Goal: Information Seeking & Learning: Learn about a topic

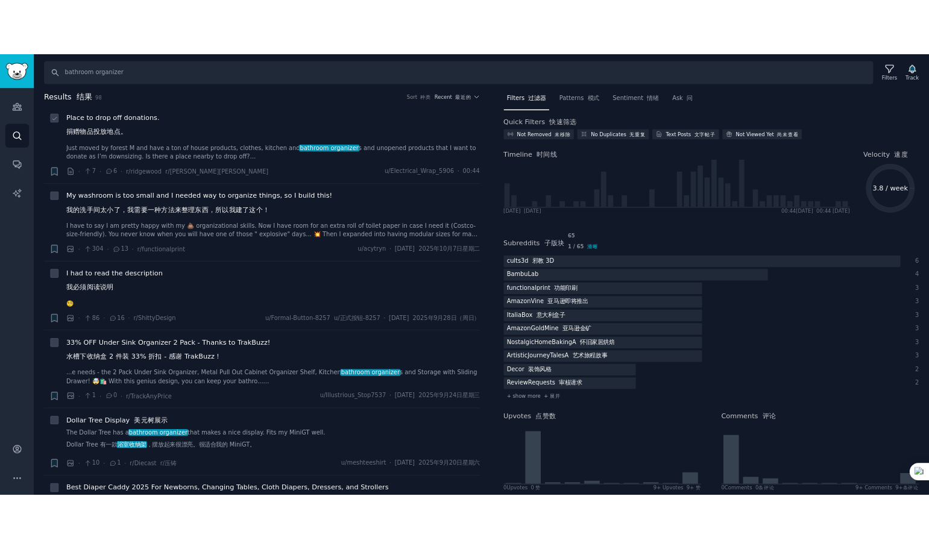
scroll to position [121, 0]
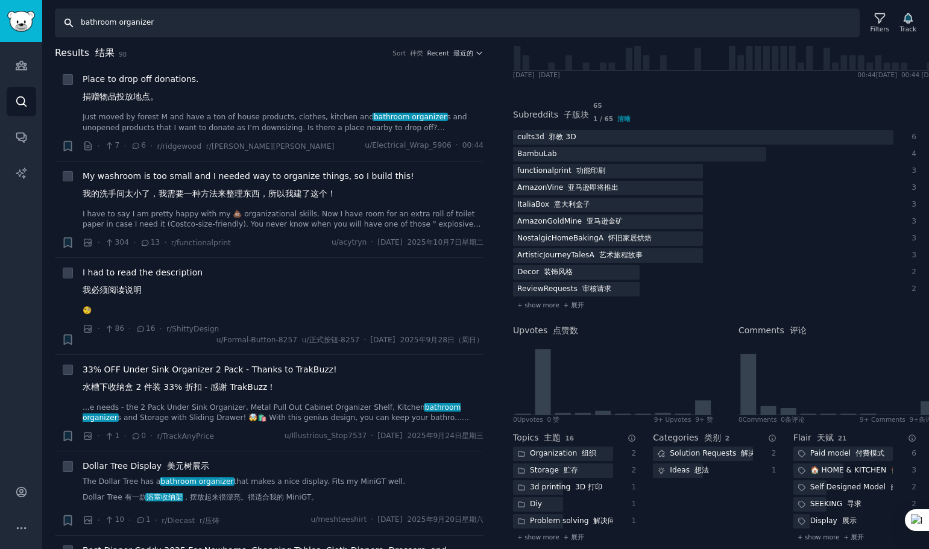
click at [195, 22] on input "bathroom organizer" at bounding box center [457, 22] width 805 height 29
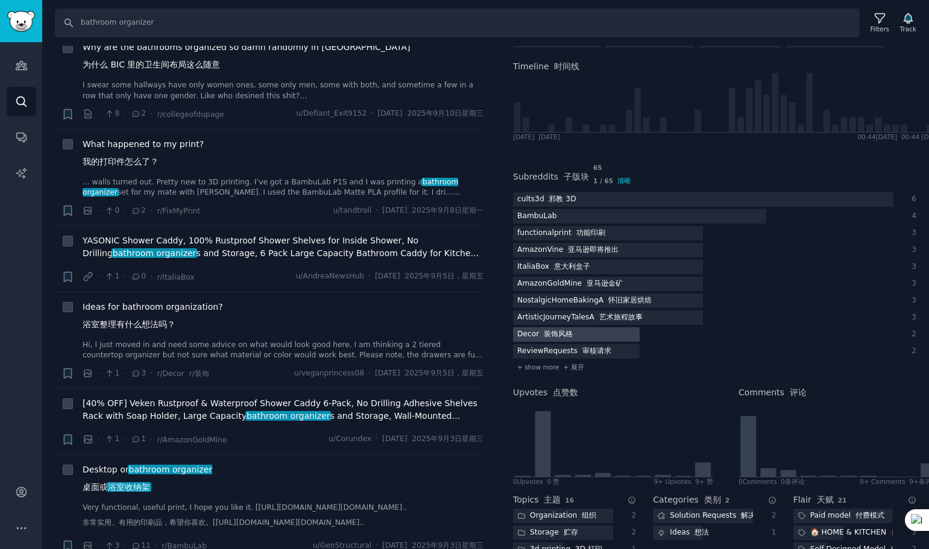
scroll to position [60, 0]
click at [165, 313] on span "Ideas for bathroom organization? 浴室整理有什么想法吗？" at bounding box center [153, 318] width 140 height 35
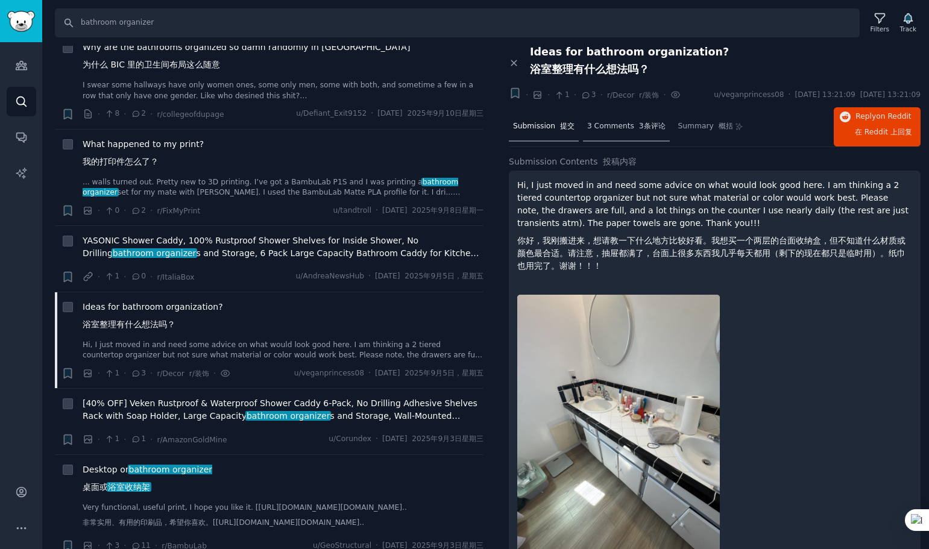
click at [629, 132] on span "3 Comments 3条评论" at bounding box center [626, 126] width 78 height 11
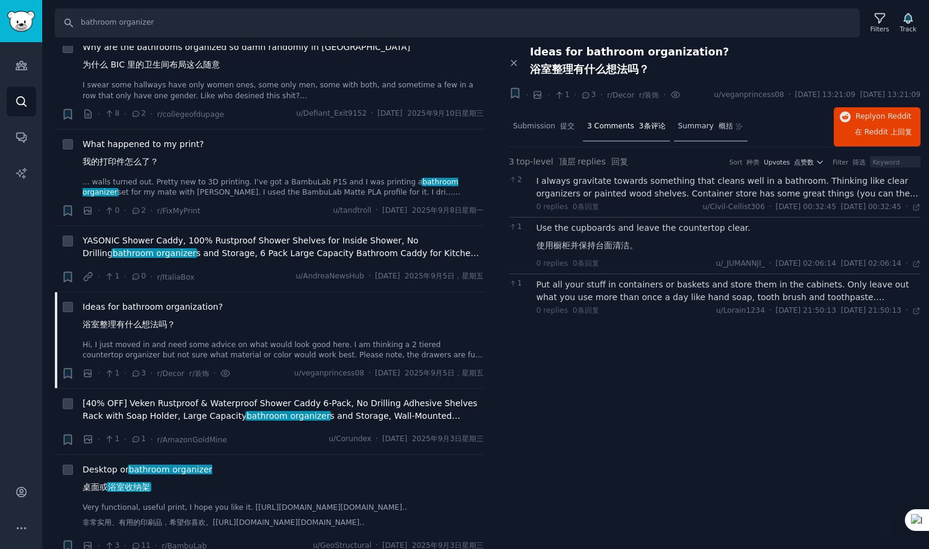
click at [683, 132] on span "Summary 概括" at bounding box center [705, 126] width 55 height 11
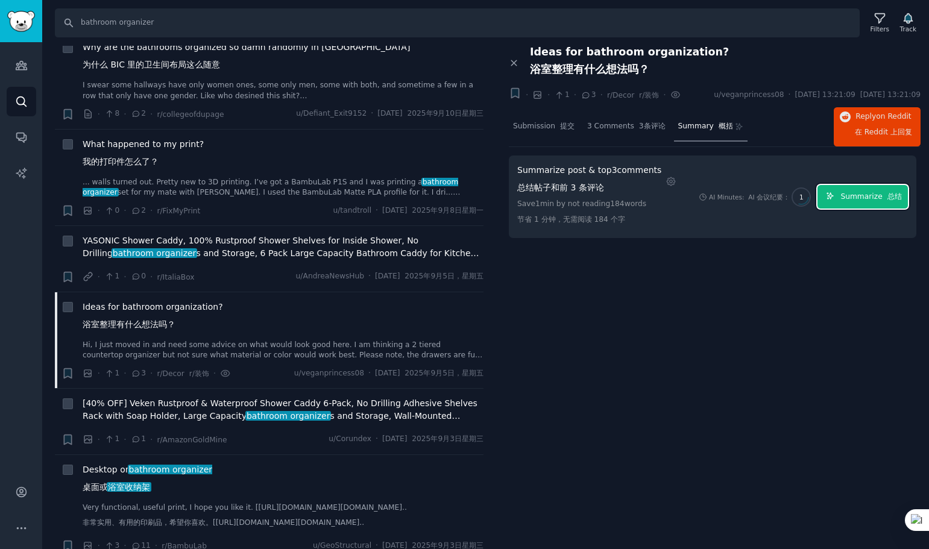
click at [854, 203] on span "Summarize 总结" at bounding box center [870, 197] width 61 height 11
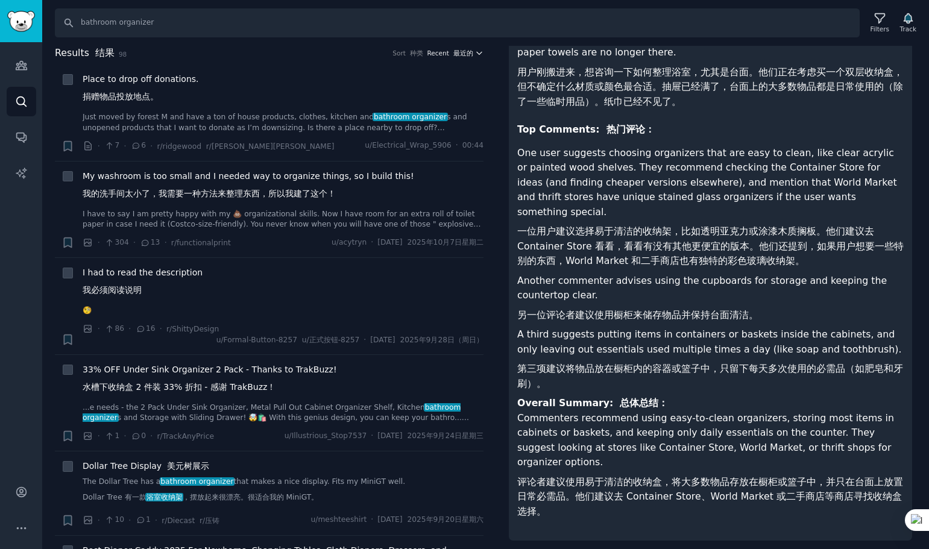
click at [461, 52] on font "最近的" at bounding box center [463, 52] width 20 height 7
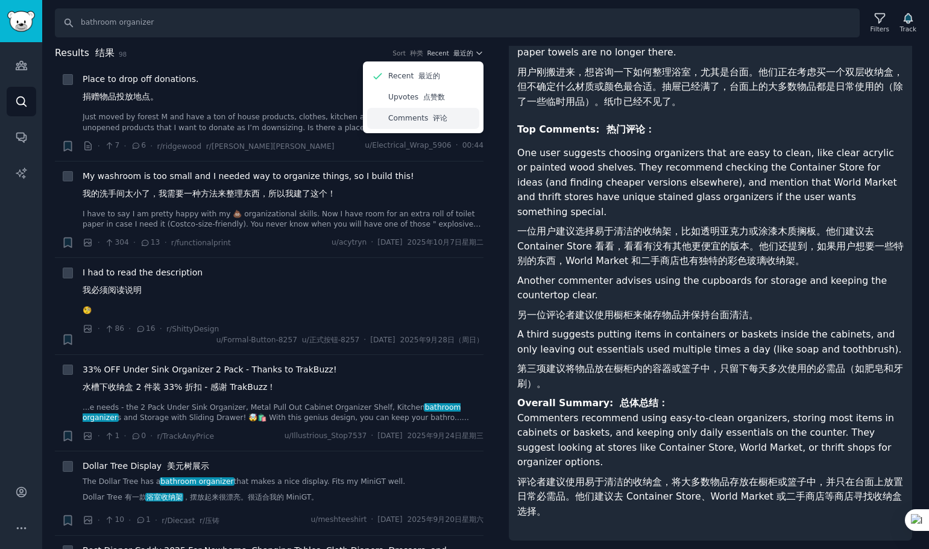
click at [439, 121] on font "评论" at bounding box center [440, 118] width 14 height 8
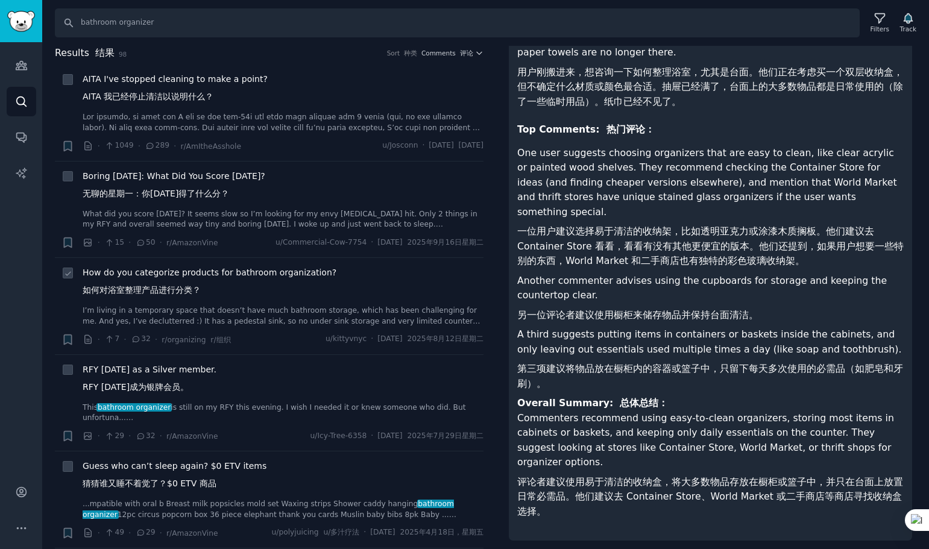
click at [187, 278] on span "How do you categorize products for bathroom organization? 如何对浴室整理产品进行分类？" at bounding box center [210, 283] width 254 height 35
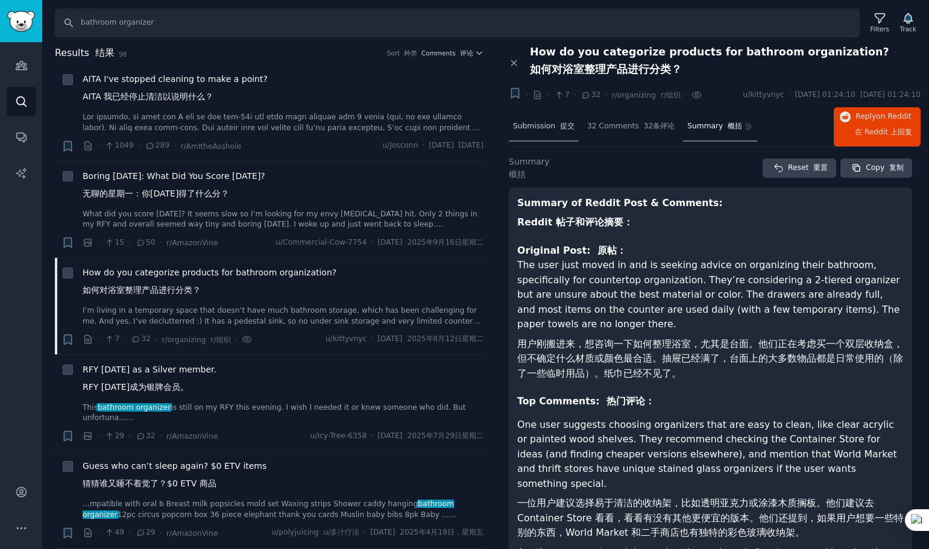
click at [555, 130] on font at bounding box center [557, 126] width 5 height 8
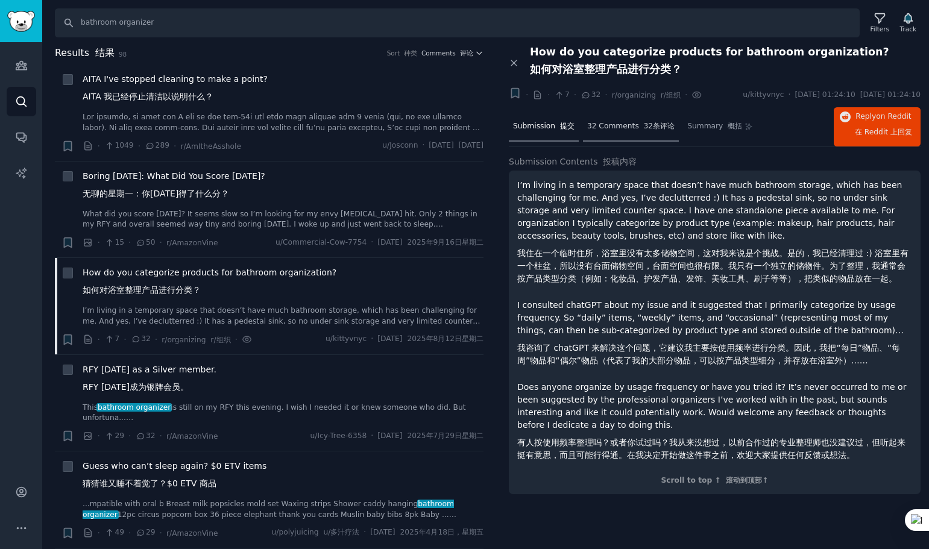
click at [605, 132] on span "32 Comments 32条评论" at bounding box center [630, 126] width 87 height 11
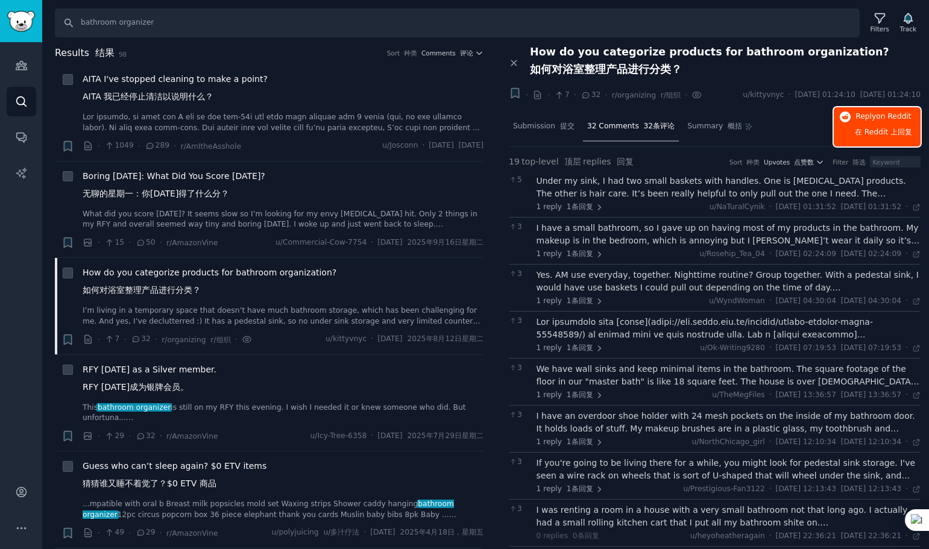
click at [867, 127] on span "Reply on Reddit 在 Reddit 上 回复" at bounding box center [883, 127] width 57 height 31
click at [723, 130] on font at bounding box center [725, 126] width 5 height 8
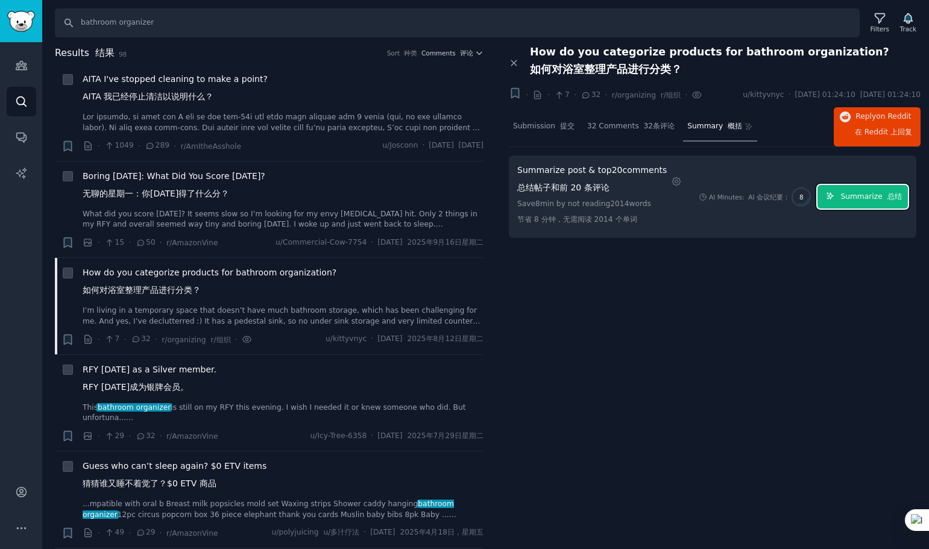
click at [839, 205] on button "Summarize 总结" at bounding box center [862, 197] width 90 height 24
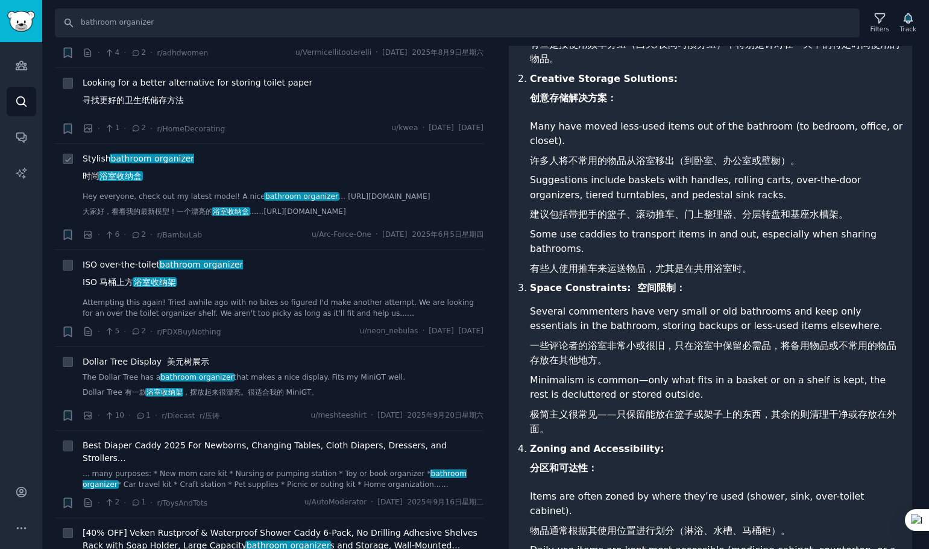
scroll to position [2170, 0]
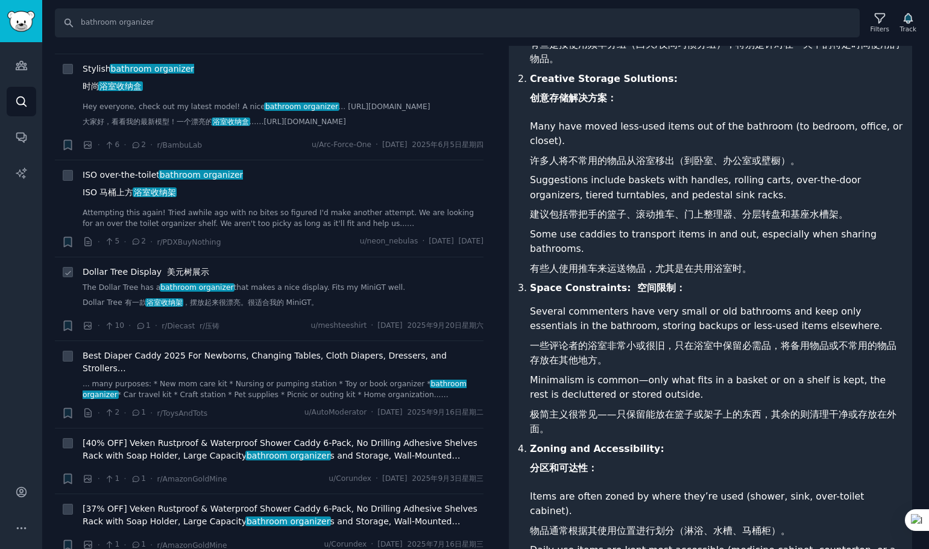
click at [110, 321] on span "10" at bounding box center [114, 326] width 20 height 11
click at [139, 266] on span "Dollar Tree Display 美元树展示" at bounding box center [146, 272] width 127 height 13
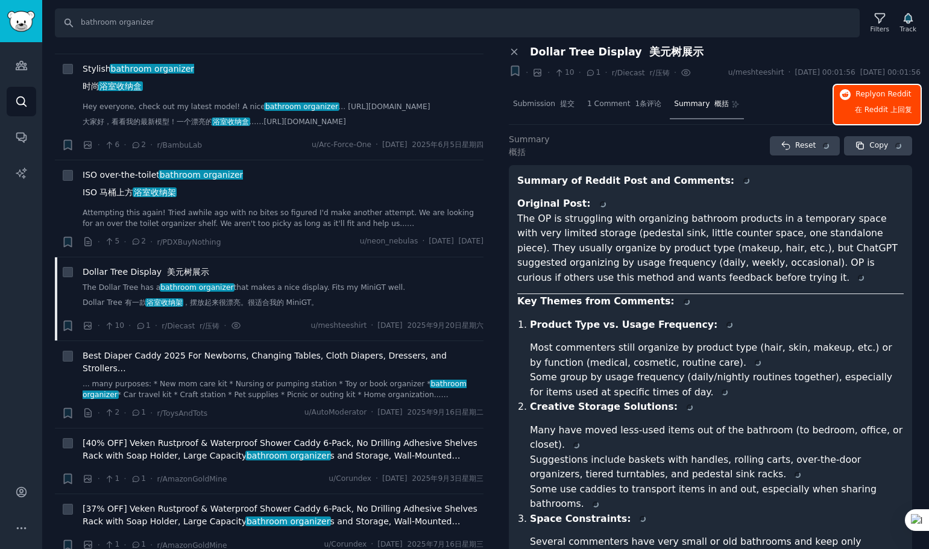
click at [895, 98] on span "on Reddit" at bounding box center [893, 94] width 35 height 8
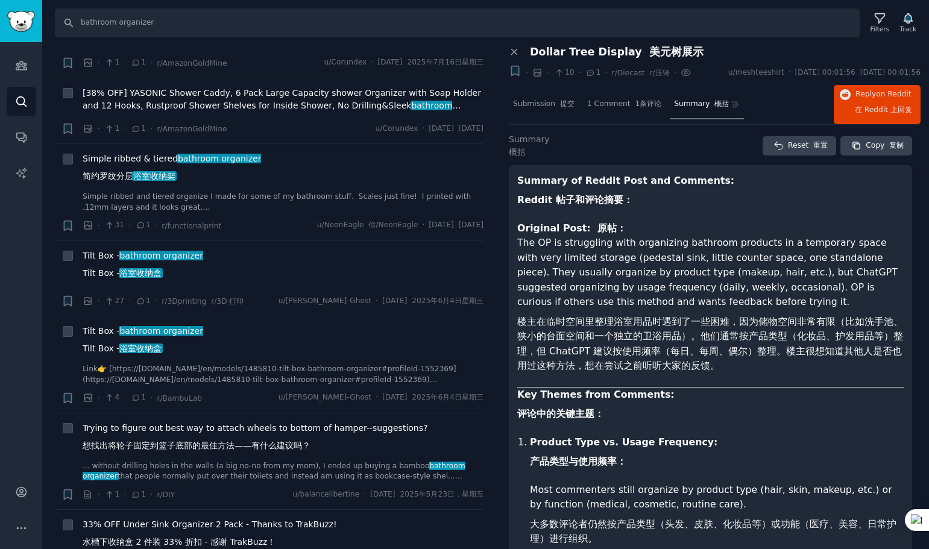
scroll to position [2230, 0]
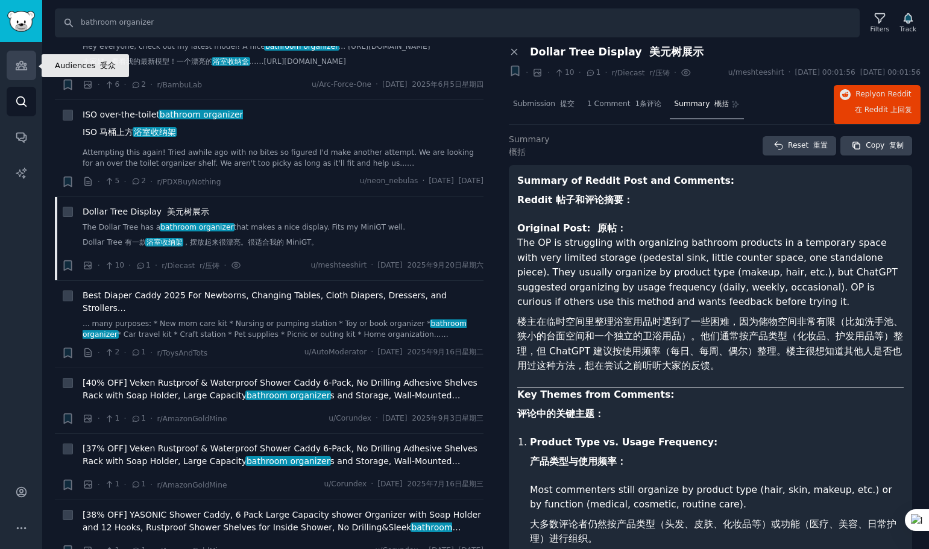
click at [17, 74] on link "Audiences" at bounding box center [22, 66] width 30 height 30
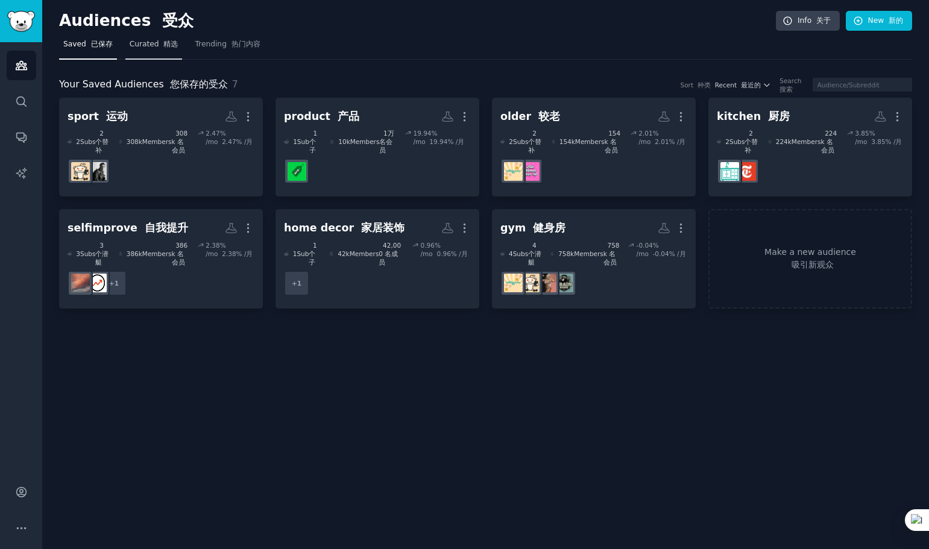
click at [159, 40] on font at bounding box center [161, 44] width 5 height 8
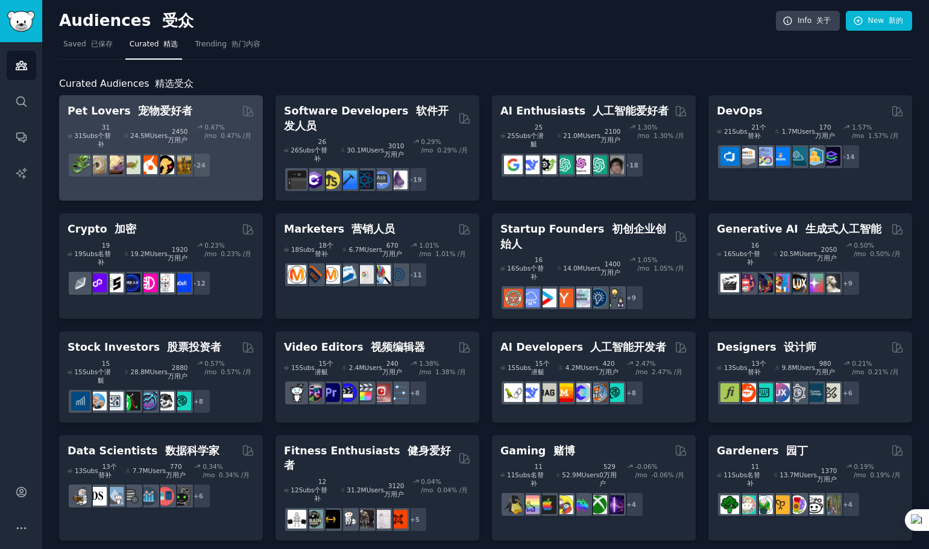
click at [162, 110] on font "宠物爱好者" at bounding box center [165, 111] width 54 height 12
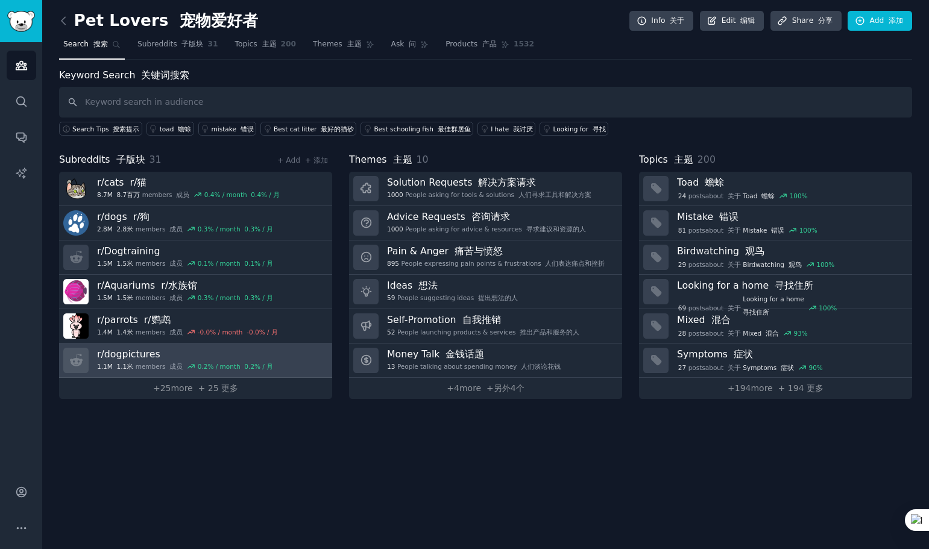
click at [180, 350] on h3 "r/ dogpictures" at bounding box center [185, 354] width 176 height 13
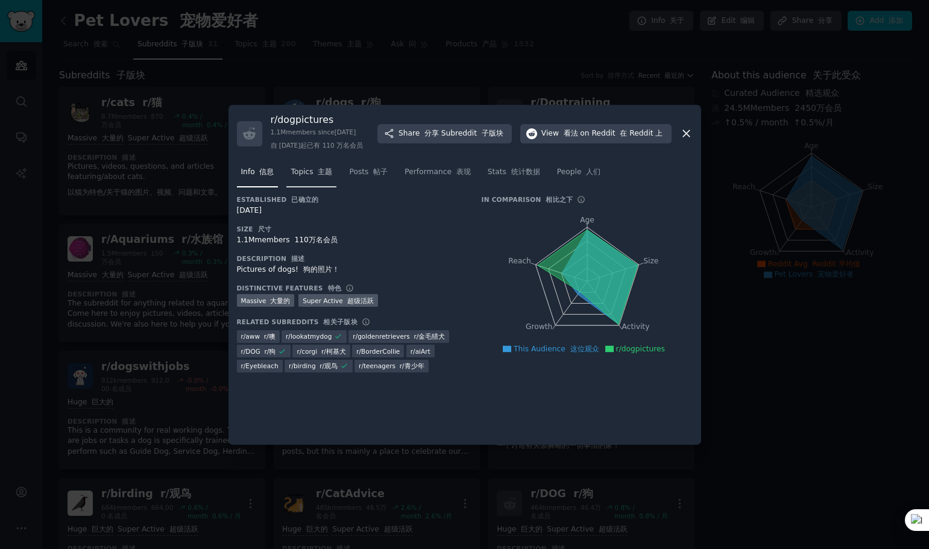
click at [313, 176] on font at bounding box center [315, 172] width 5 height 8
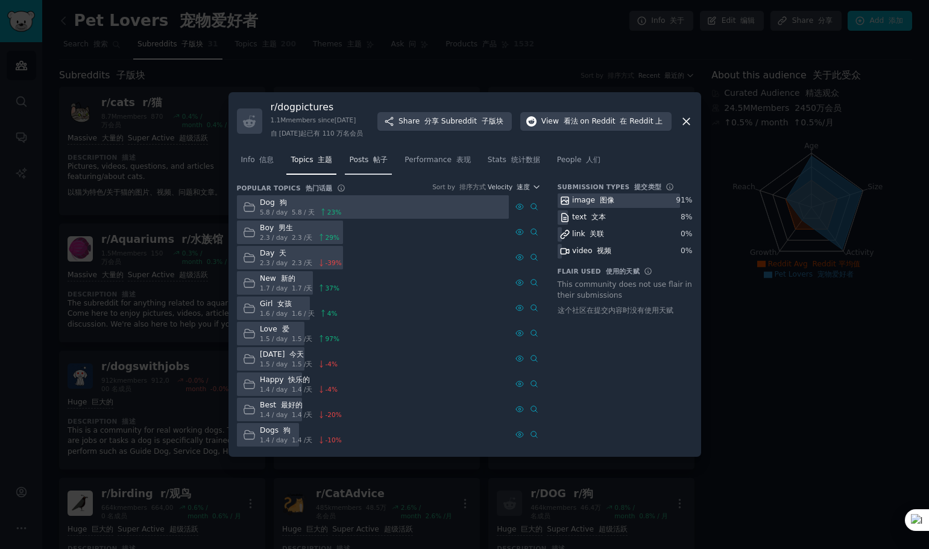
click at [355, 166] on span "Posts 帖子" at bounding box center [368, 160] width 39 height 11
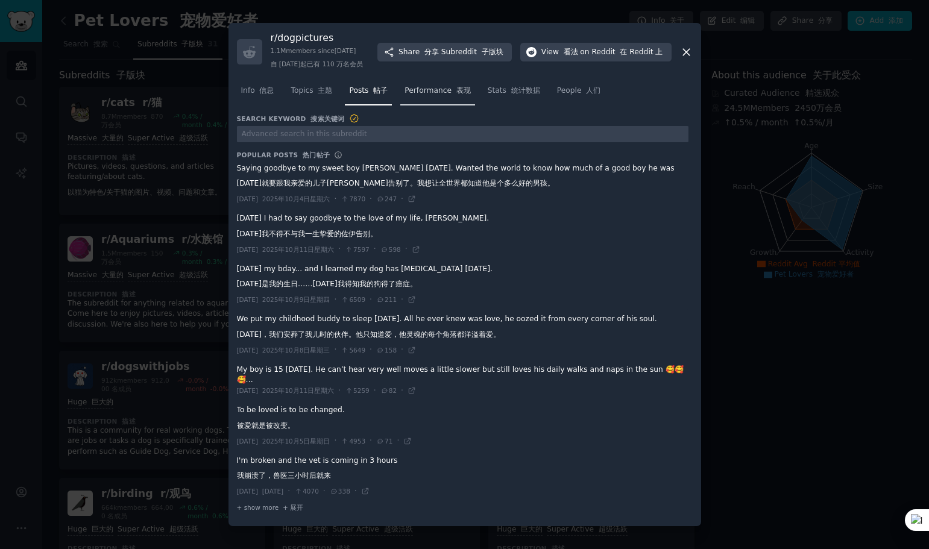
click at [456, 95] on font "表现" at bounding box center [463, 90] width 14 height 8
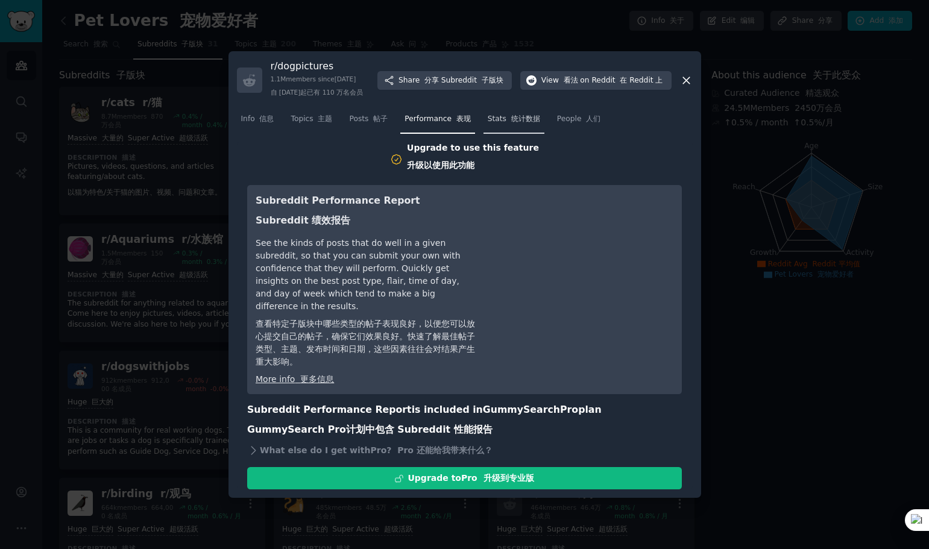
click at [514, 123] on font "统计数据" at bounding box center [525, 119] width 29 height 8
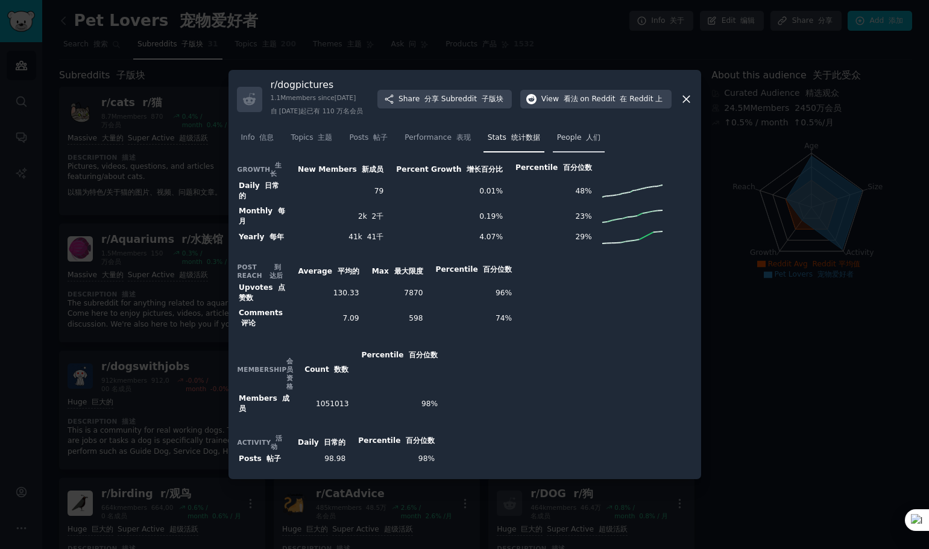
click at [582, 142] on font at bounding box center [584, 137] width 5 height 8
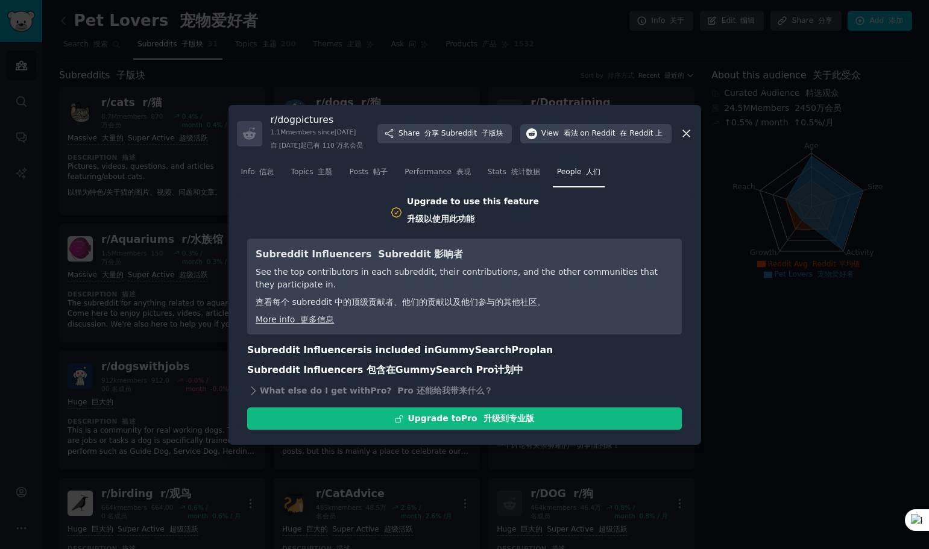
click at [742, 307] on div at bounding box center [464, 274] width 929 height 549
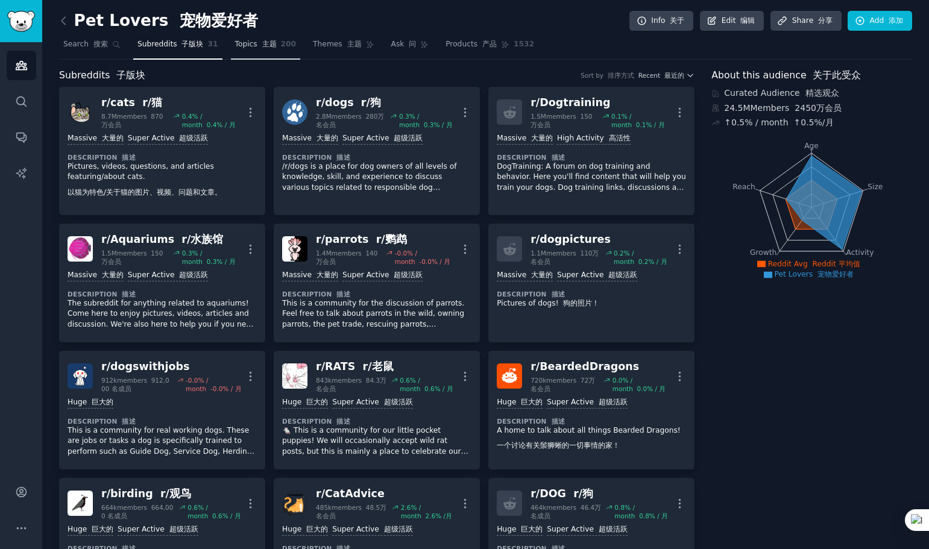
click at [265, 51] on link "Topics 主题 200" at bounding box center [266, 47] width 70 height 25
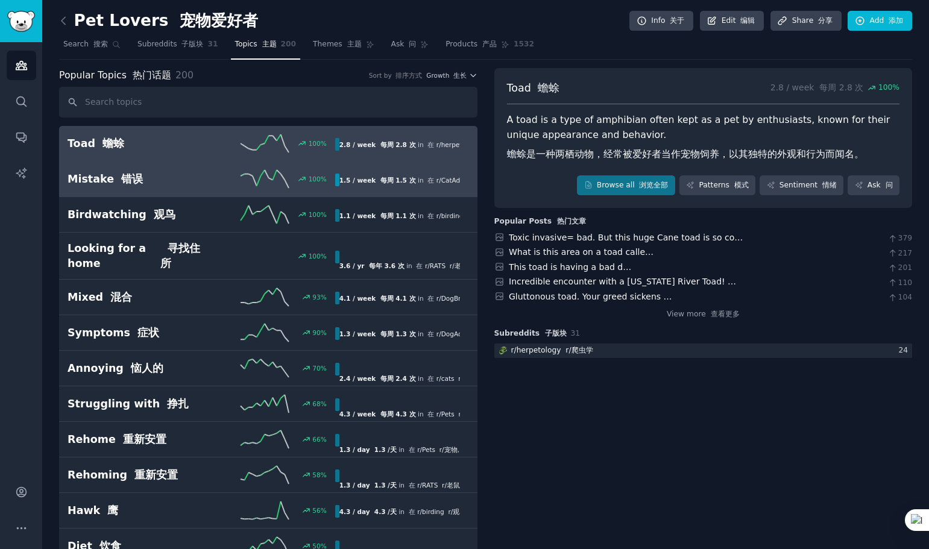
click at [122, 177] on font "错误" at bounding box center [132, 179] width 22 height 12
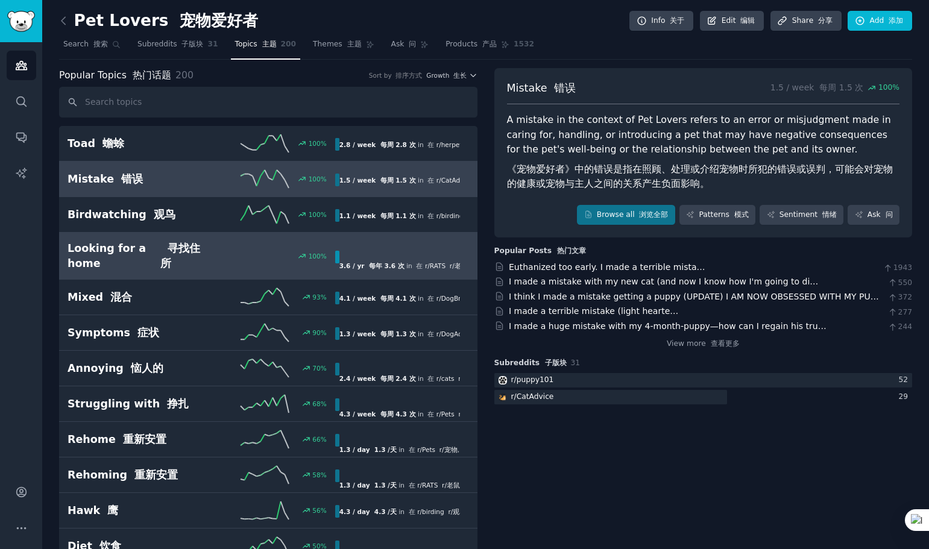
click at [111, 248] on h2 "Looking for a home 寻找住所" at bounding box center [135, 256] width 134 height 30
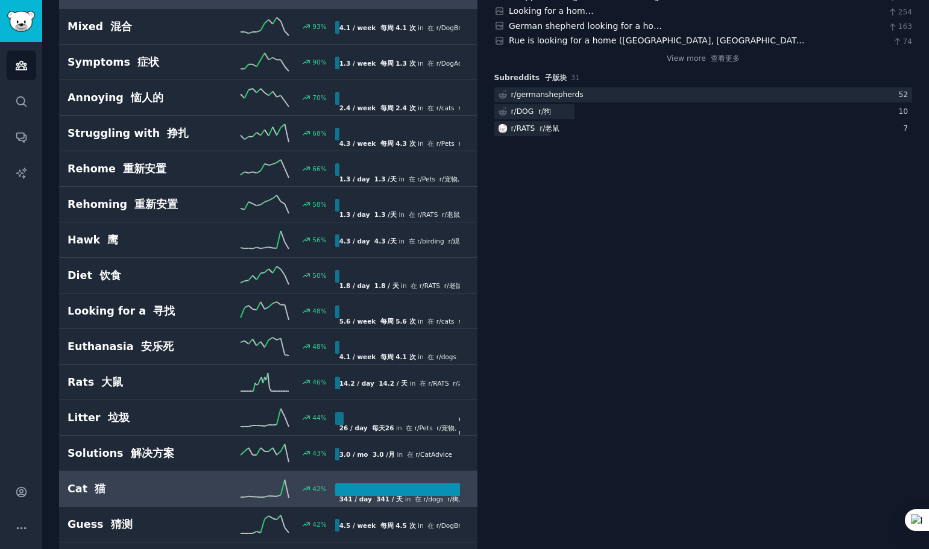
scroll to position [301, 0]
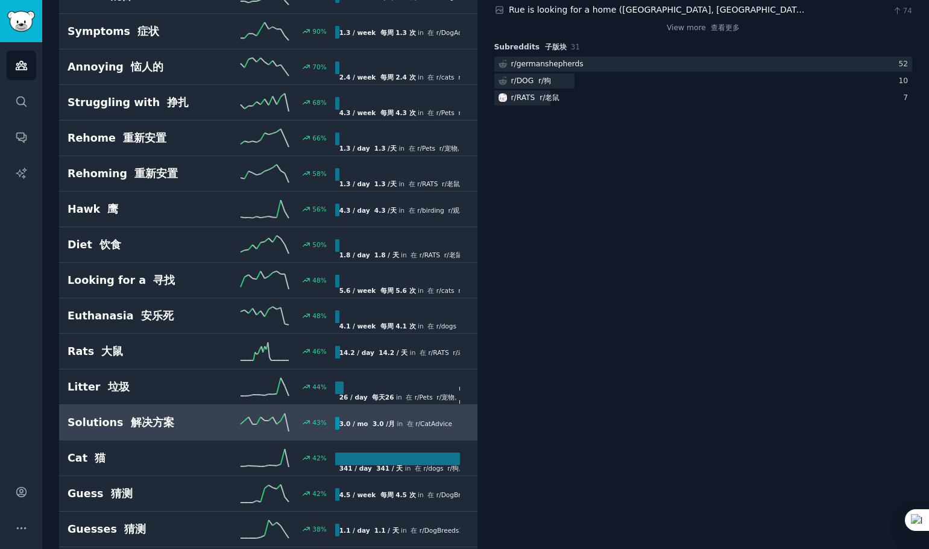
click at [123, 425] on font at bounding box center [126, 423] width 7 height 12
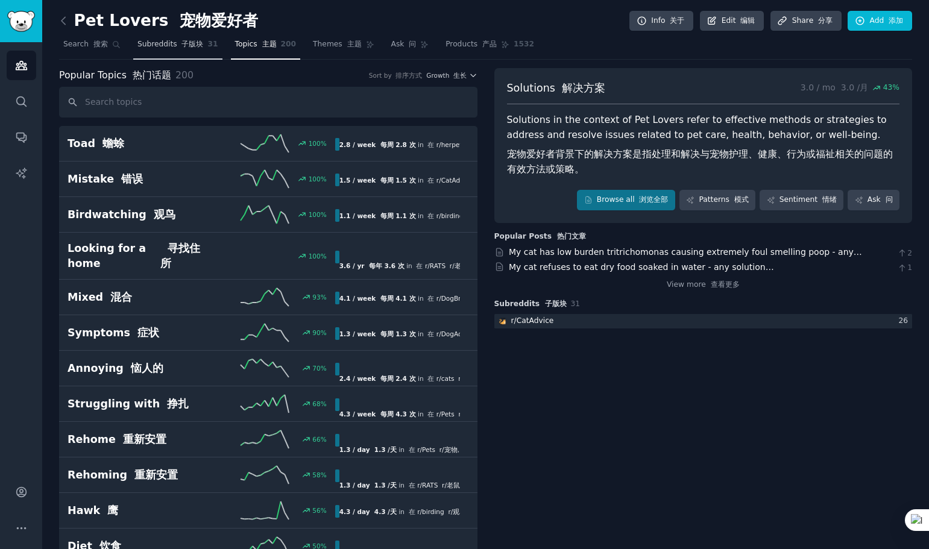
click at [202, 47] on link "Subreddits 子版块 31" at bounding box center [177, 47] width 89 height 25
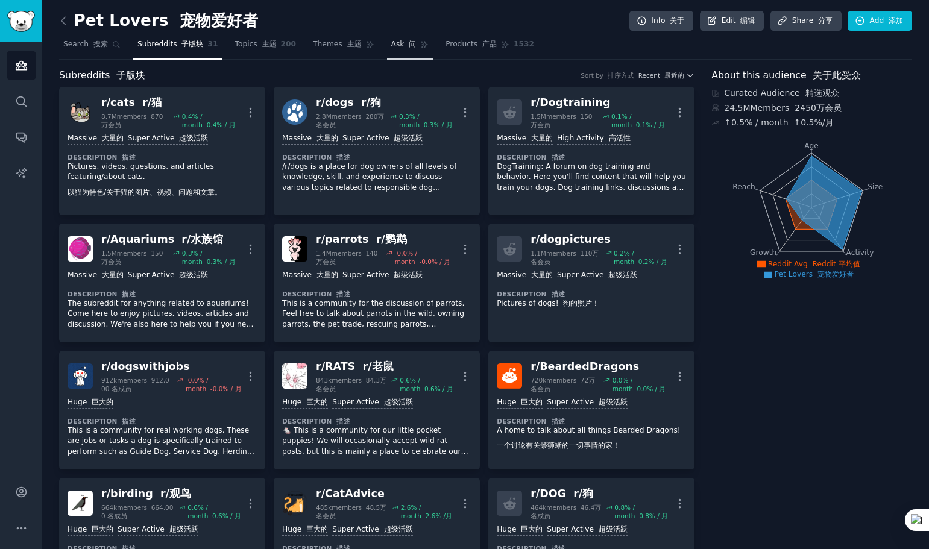
click at [391, 49] on span "Ask 问" at bounding box center [403, 44] width 25 height 11
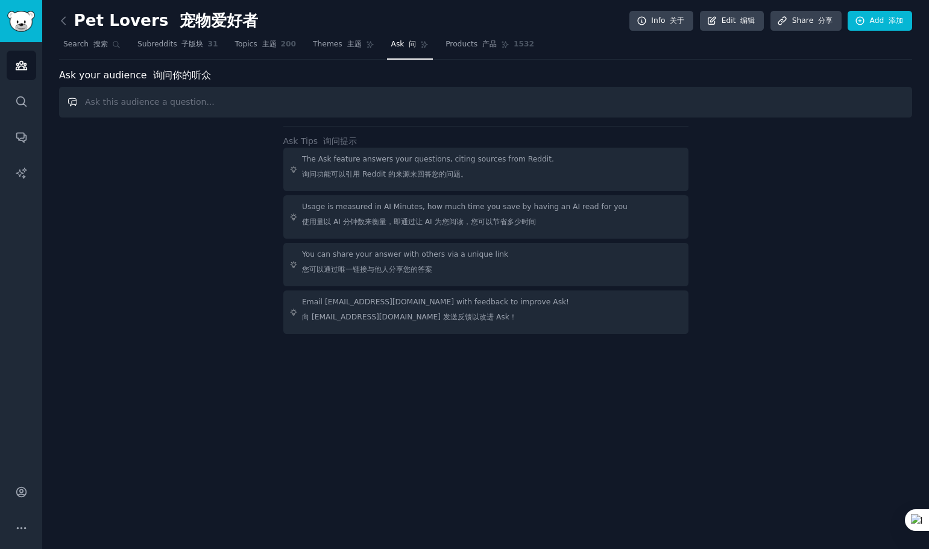
click at [452, 101] on input "text" at bounding box center [485, 102] width 853 height 31
paste input "What kinds of products or decorations do you like to use when taking cute or cr…"
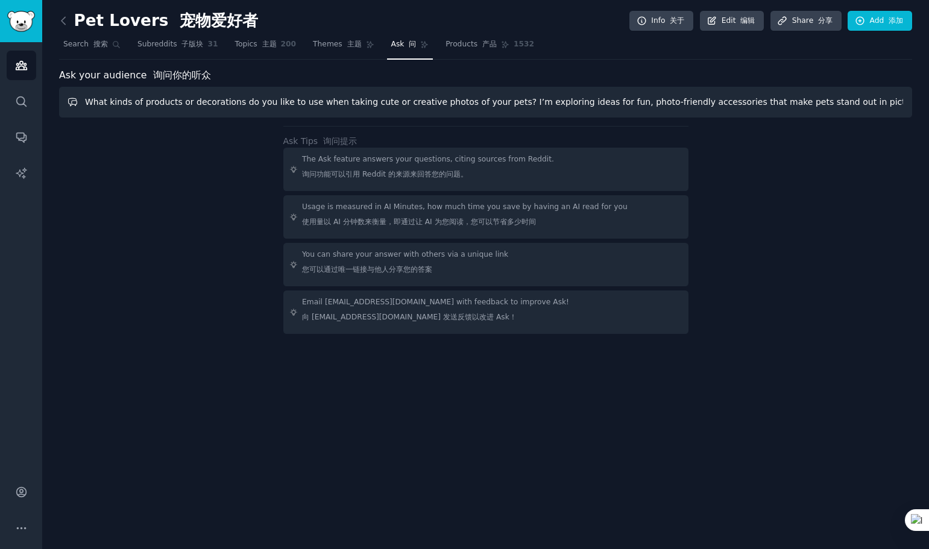
scroll to position [0, 159]
type input "What kinds of products or decorations do you like to use when taking cute or cr…"
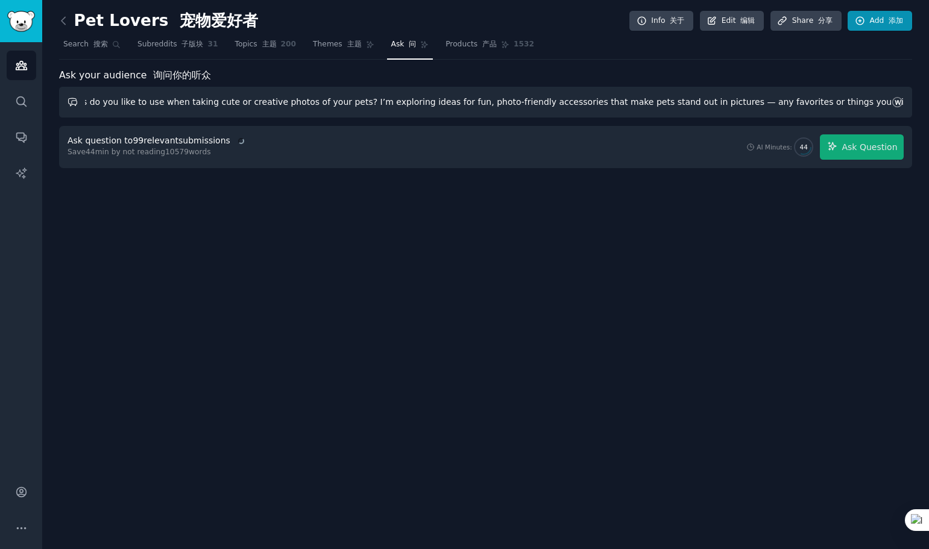
scroll to position [0, 0]
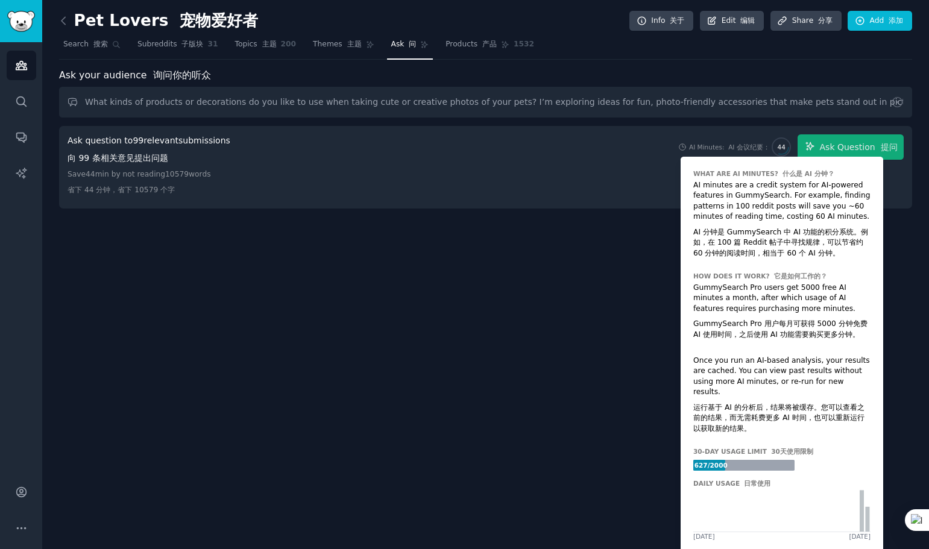
click at [784, 145] on span "44" at bounding box center [782, 147] width 8 height 8
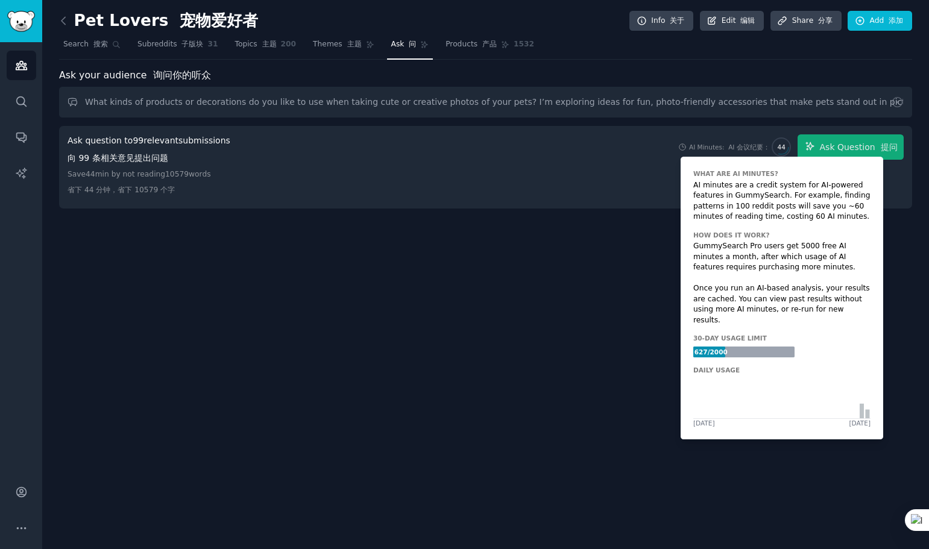
click at [782, 150] on span "44" at bounding box center [782, 147] width 8 height 8
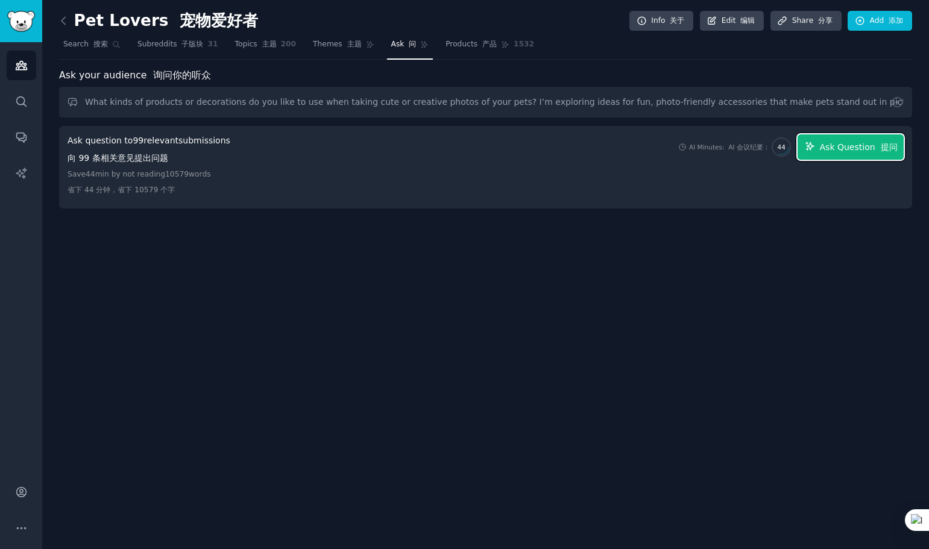
click at [840, 145] on span "Ask Question 提问" at bounding box center [859, 147] width 78 height 13
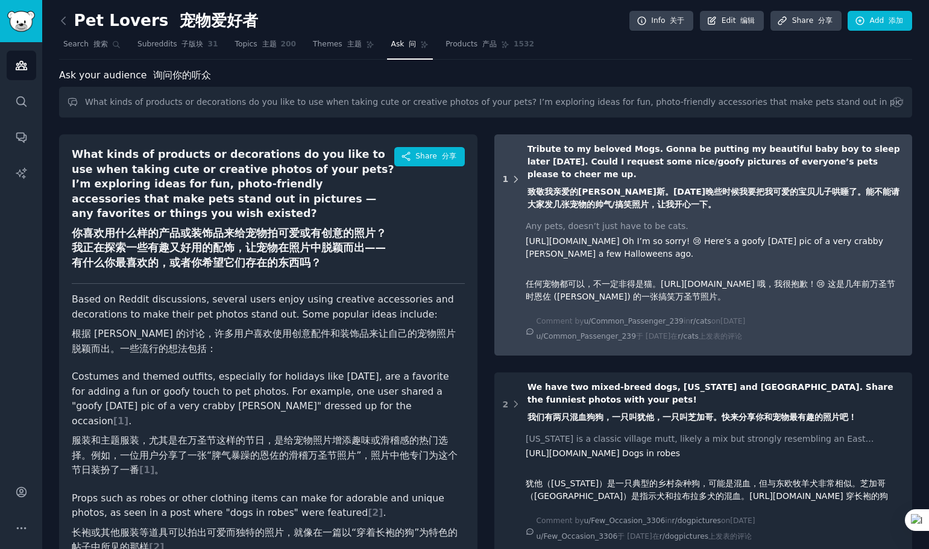
click at [513, 179] on icon at bounding box center [516, 179] width 11 height 11
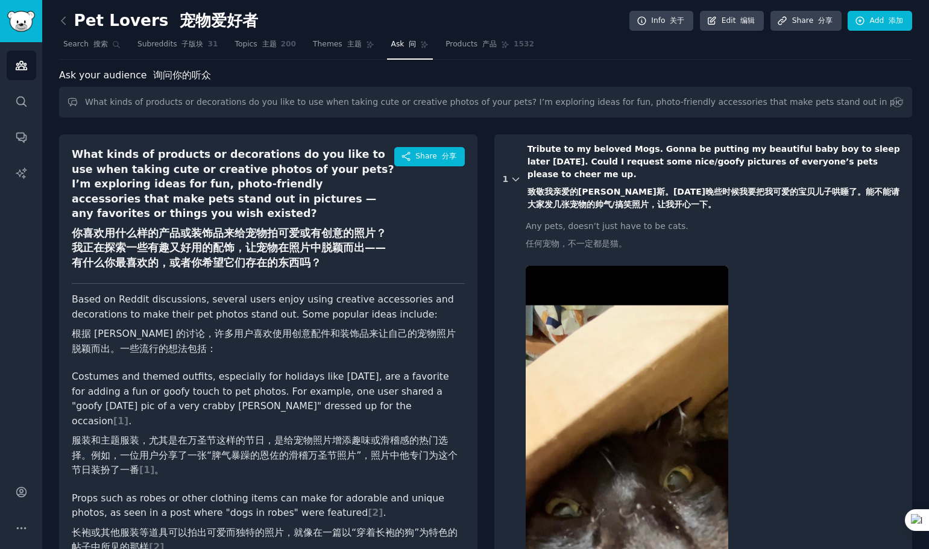
click at [515, 180] on icon at bounding box center [515, 179] width 6 height 3
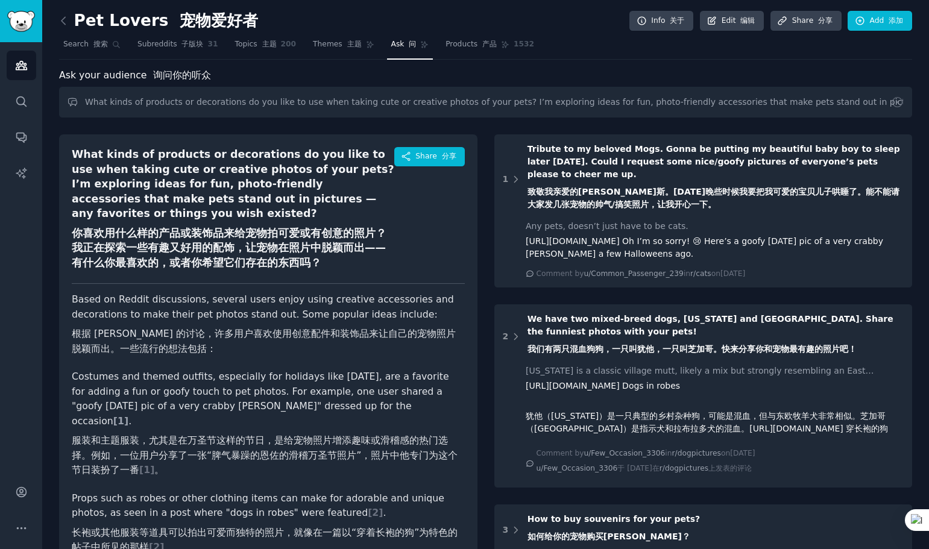
click at [128, 415] on span "[ 1 ]" at bounding box center [120, 420] width 15 height 11
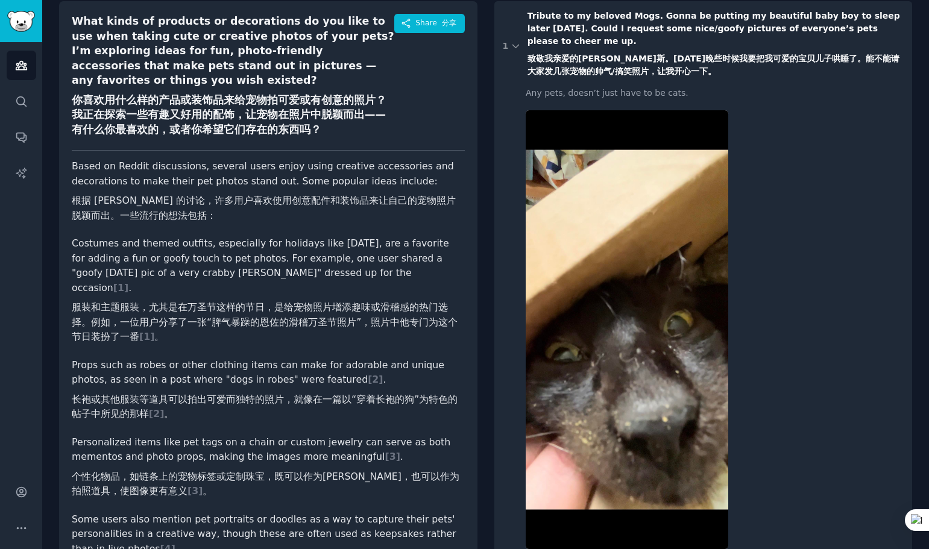
scroll to position [134, 0]
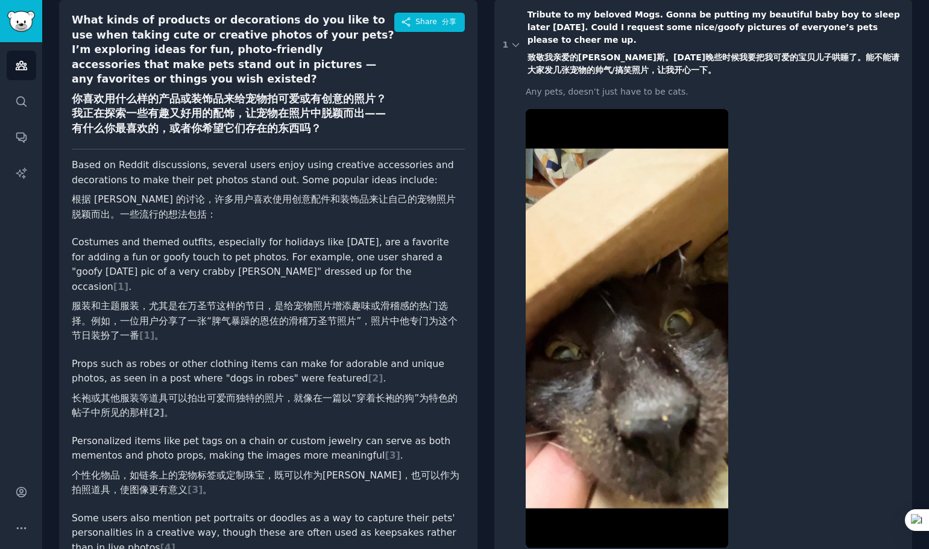
click at [149, 407] on span "[2]" at bounding box center [156, 412] width 15 height 11
click at [368, 373] on span "[ 2 ]" at bounding box center [375, 378] width 15 height 11
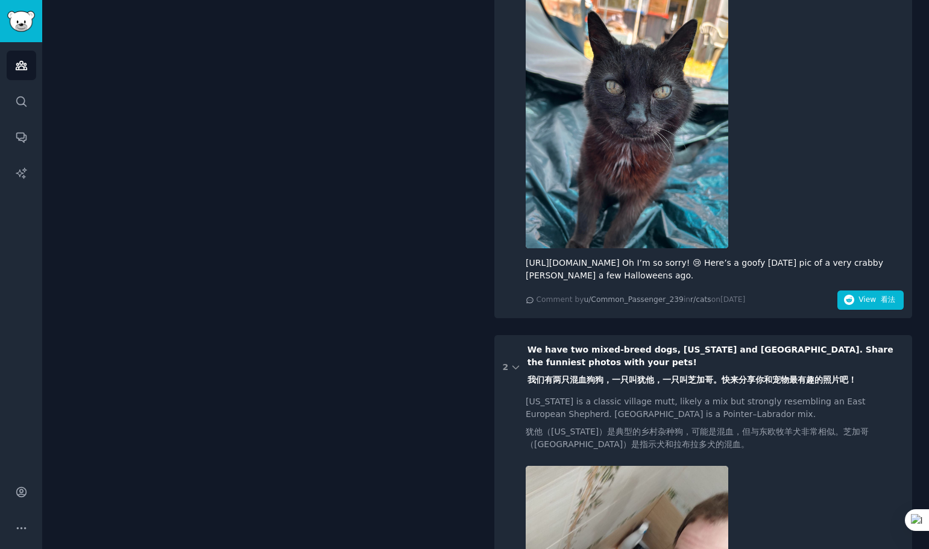
scroll to position [5835, 0]
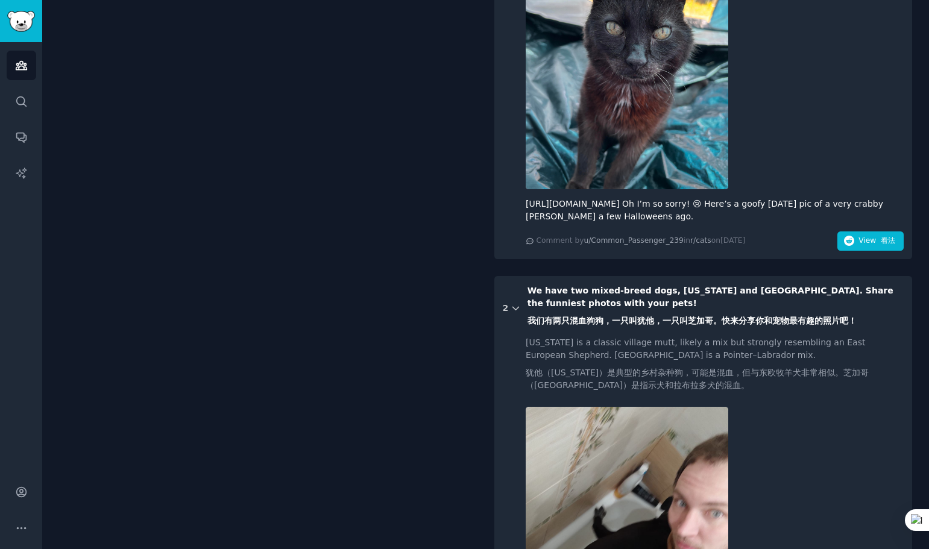
click at [511, 314] on icon at bounding box center [516, 308] width 11 height 11
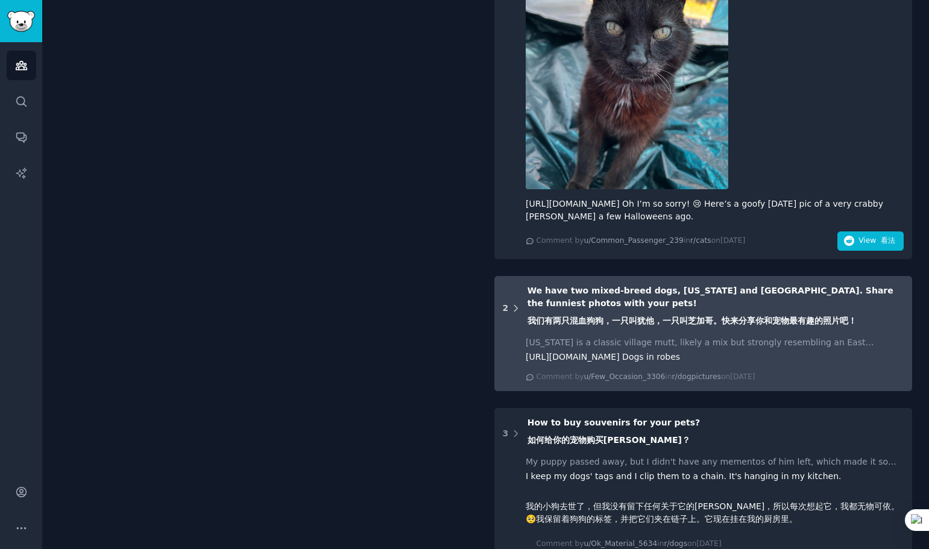
click at [514, 311] on icon at bounding box center [515, 308] width 3 height 6
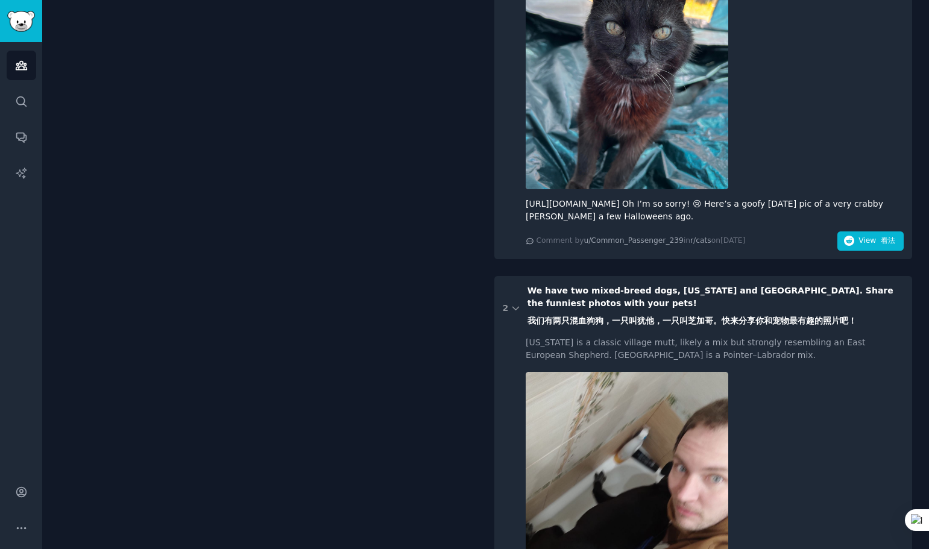
click at [849, 328] on div "We have two mixed-breed dogs, [US_STATE] and [GEOGRAPHIC_DATA]. Share the funni…" at bounding box center [715, 309] width 376 height 48
click at [805, 320] on span "We have two mixed-breed dogs, [US_STATE] and [GEOGRAPHIC_DATA]. Share the funni…" at bounding box center [710, 306] width 366 height 40
click at [769, 316] on span "We have two mixed-breed dogs, [US_STATE] and [GEOGRAPHIC_DATA]. Share the funni…" at bounding box center [710, 306] width 366 height 40
click at [557, 319] on span "We have two mixed-breed dogs, [US_STATE] and [GEOGRAPHIC_DATA]. Share the funni…" at bounding box center [710, 306] width 366 height 40
click at [513, 314] on icon at bounding box center [516, 308] width 11 height 11
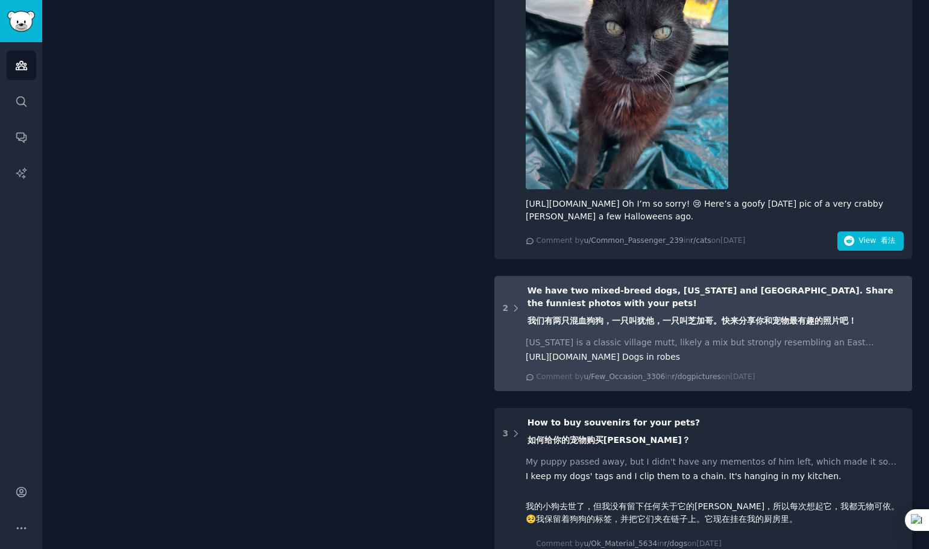
drag, startPoint x: 521, startPoint y: 381, endPoint x: 804, endPoint y: 397, distance: 283.2
click at [718, 364] on div "[URL][DOMAIN_NAME] Dogs in robes" at bounding box center [715, 357] width 378 height 13
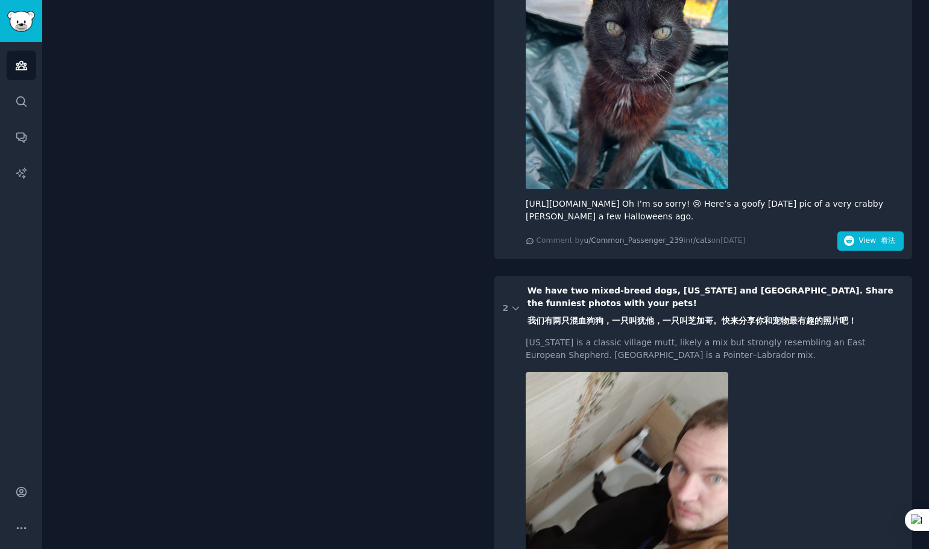
click at [650, 362] on div "[US_STATE] is a classic village mutt, likely a mix but strongly resembling an E…" at bounding box center [715, 348] width 378 height 25
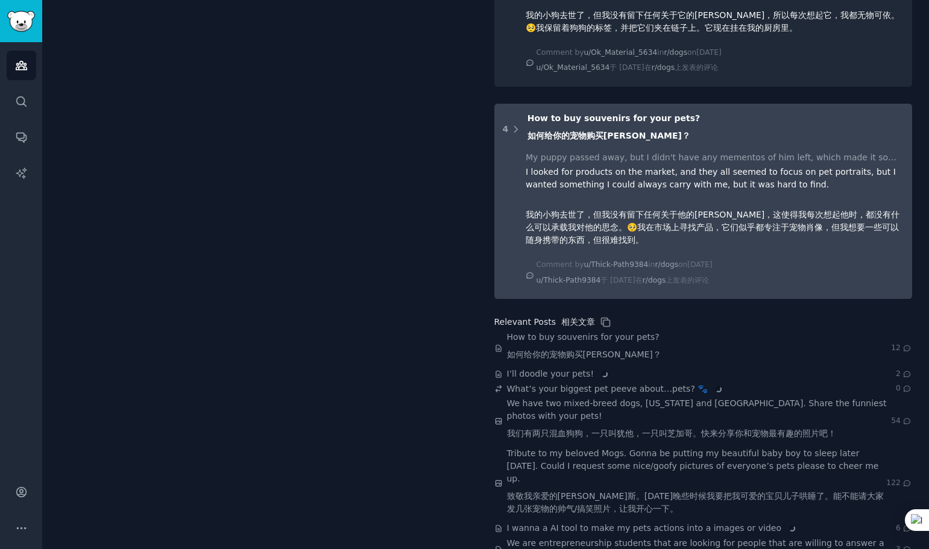
scroll to position [9873, 0]
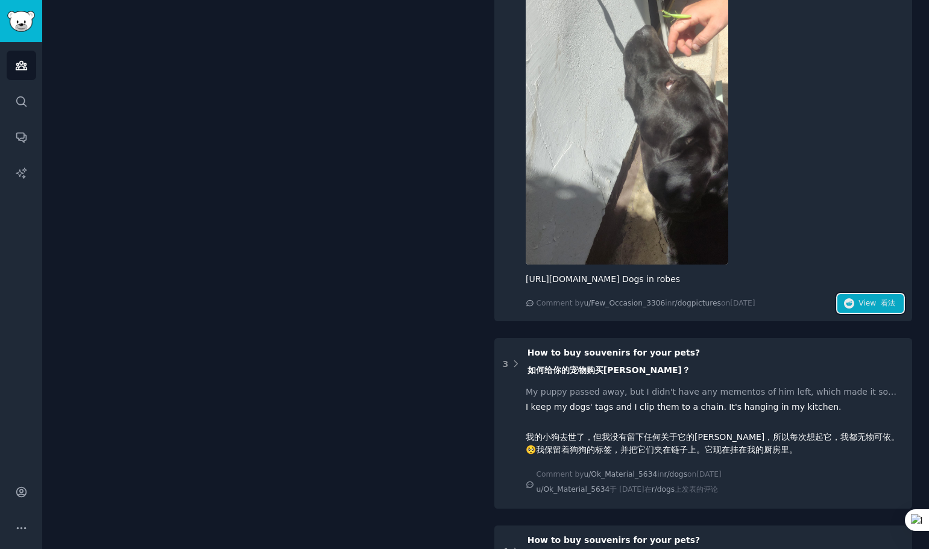
click at [866, 309] on span "View 看法" at bounding box center [876, 303] width 37 height 11
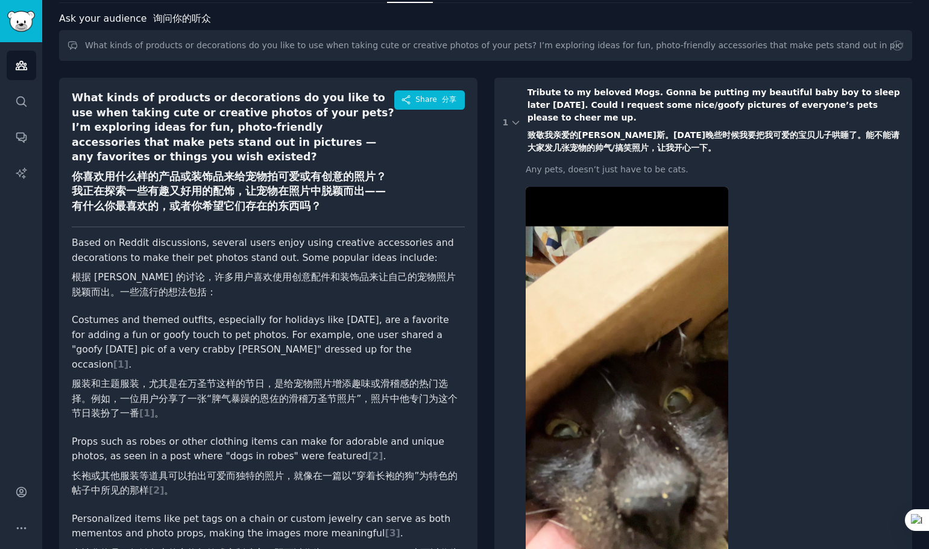
scroll to position [47, 0]
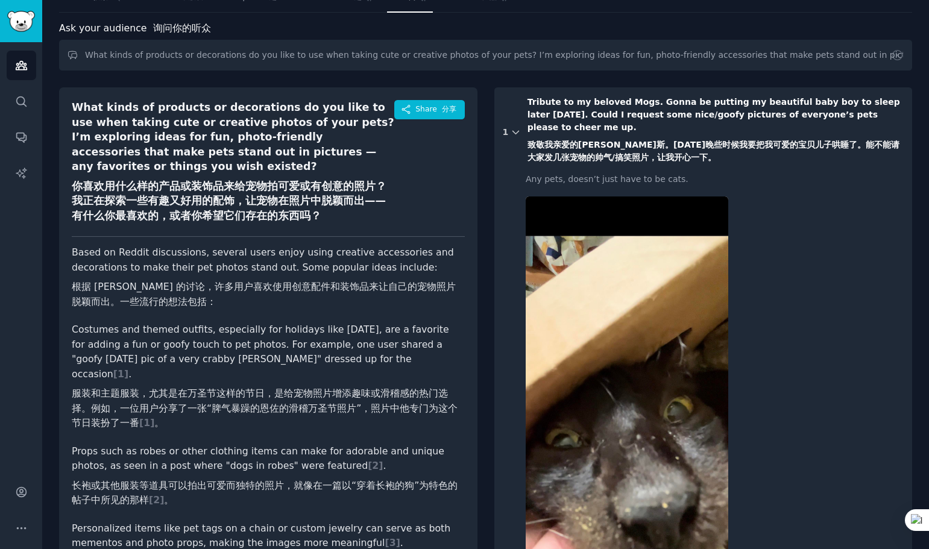
click at [514, 132] on icon at bounding box center [516, 132] width 11 height 11
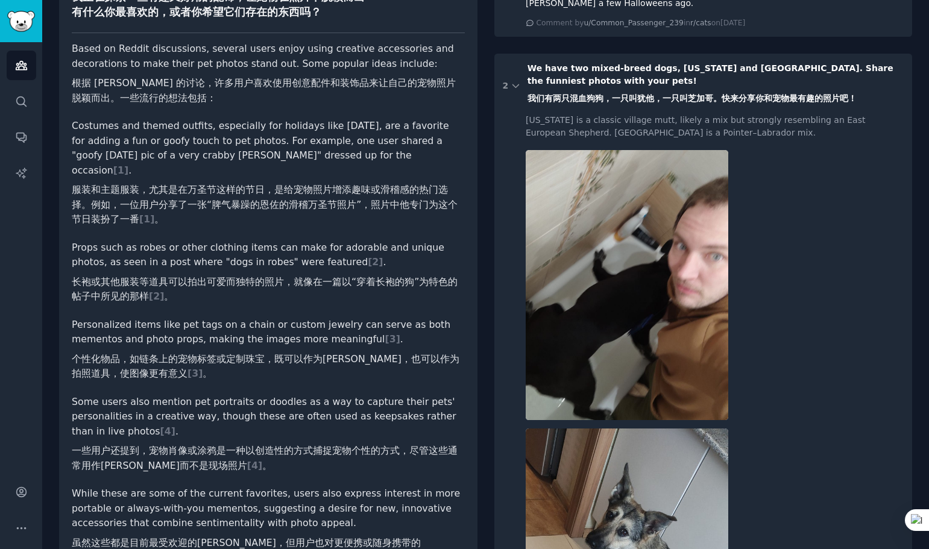
scroll to position [0, 0]
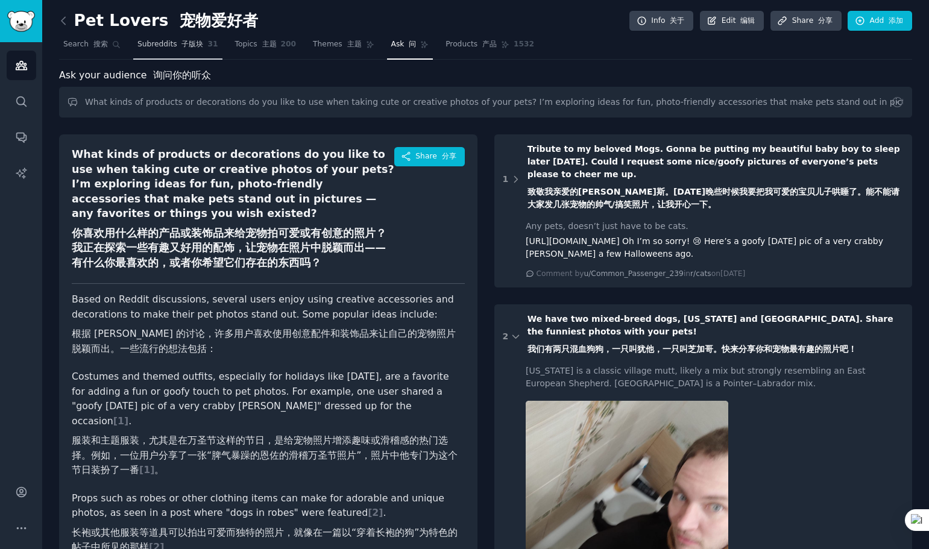
click at [171, 42] on span "Subreddits 子版块" at bounding box center [170, 44] width 66 height 11
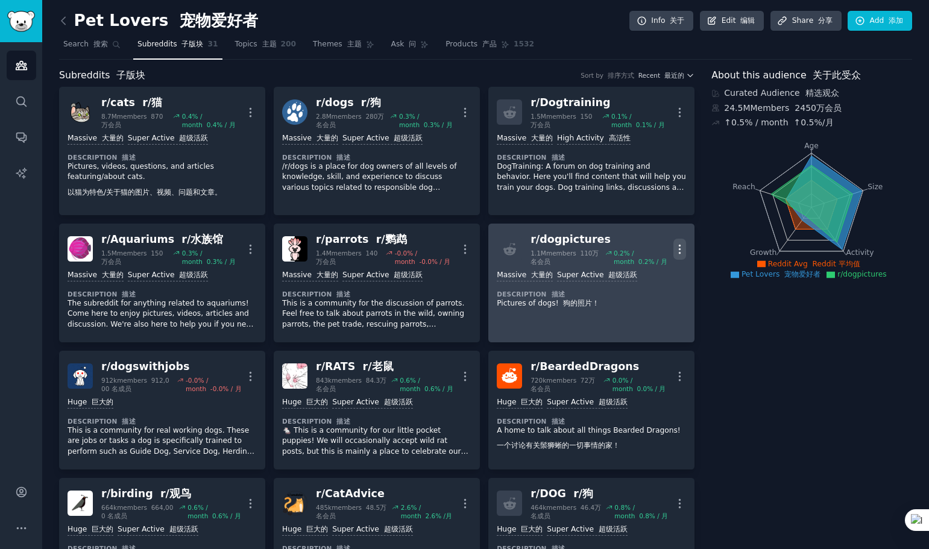
click at [675, 245] on icon "button" at bounding box center [679, 249] width 13 height 13
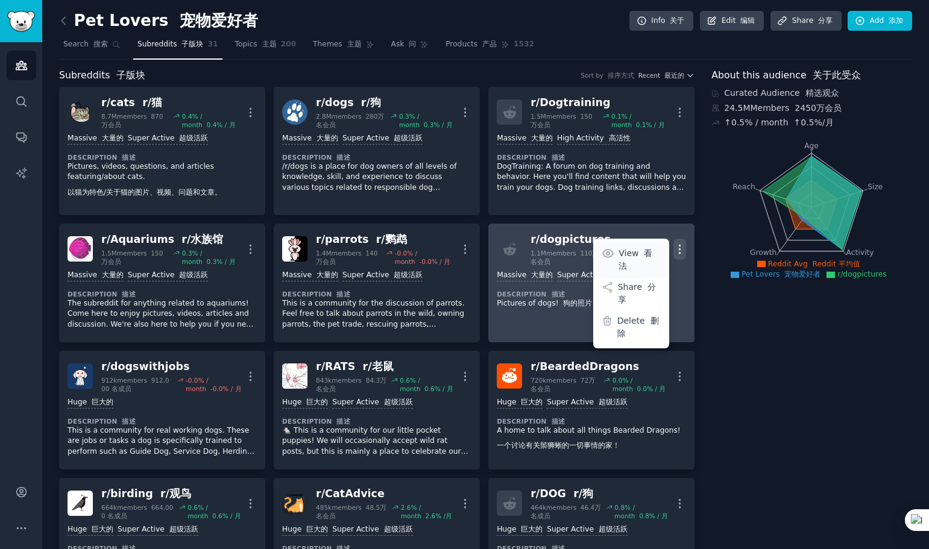
click at [638, 251] on font at bounding box center [640, 253] width 5 height 10
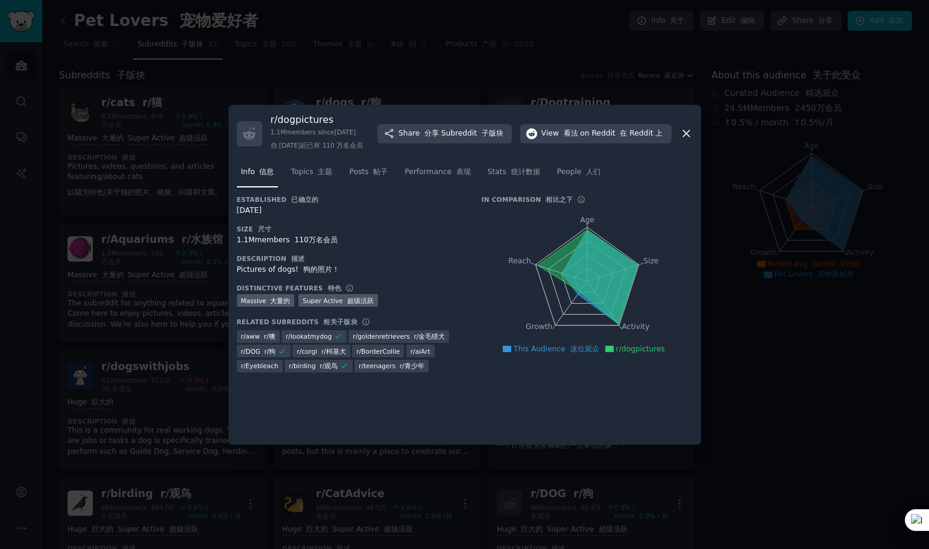
click at [764, 365] on div at bounding box center [464, 274] width 929 height 549
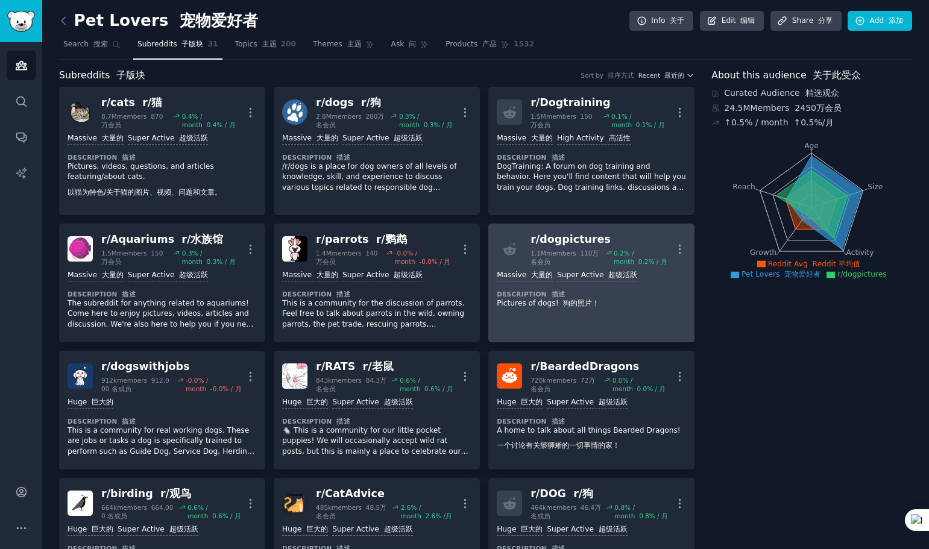
click at [556, 243] on div "r/ dogpictures" at bounding box center [601, 239] width 143 height 15
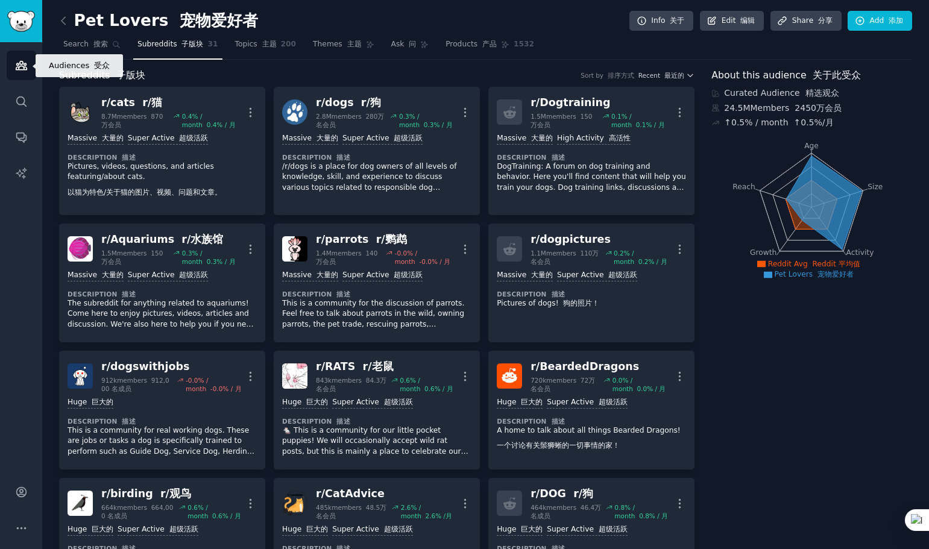
click at [20, 73] on link "Audiences" at bounding box center [22, 66] width 30 height 30
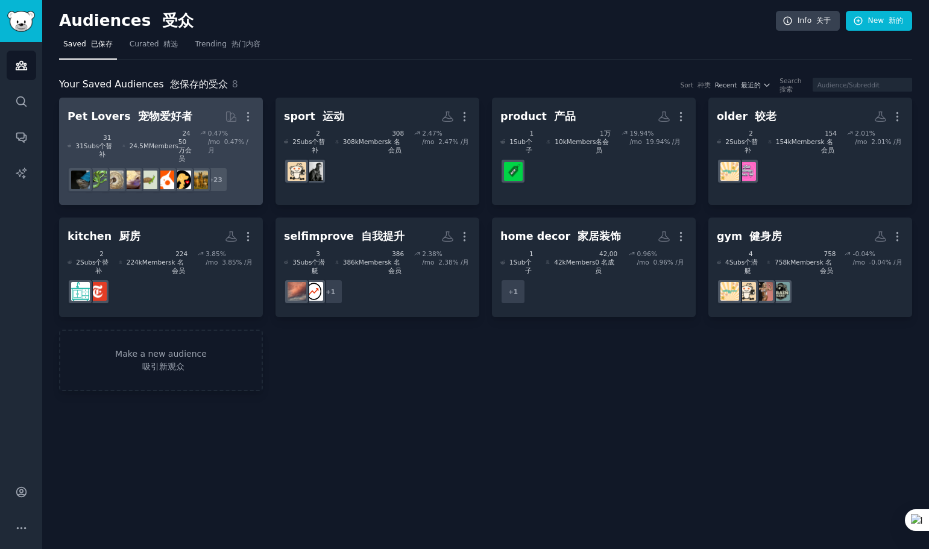
click at [180, 125] on h2 "Pet Lovers 宠物爱好者 More" at bounding box center [161, 116] width 187 height 21
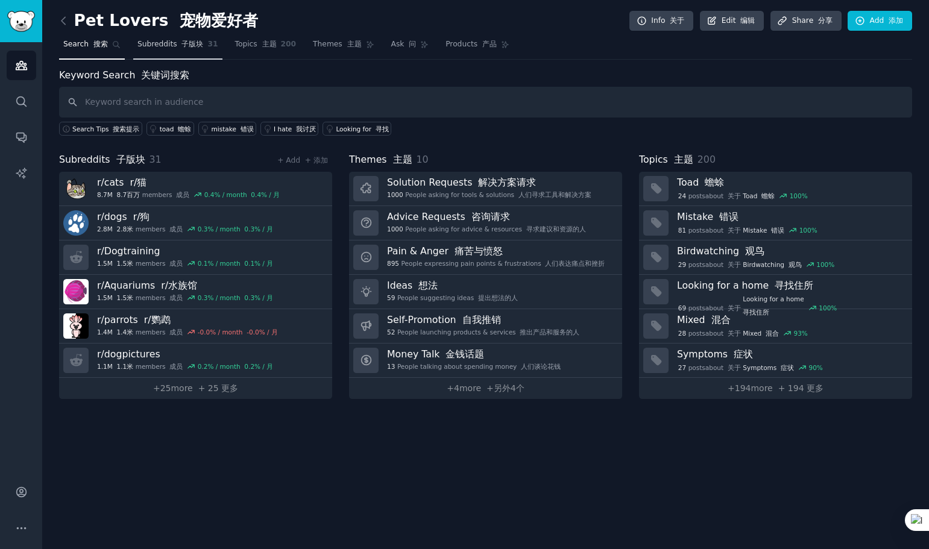
click at [166, 48] on span "Subreddits 子版块" at bounding box center [170, 44] width 66 height 11
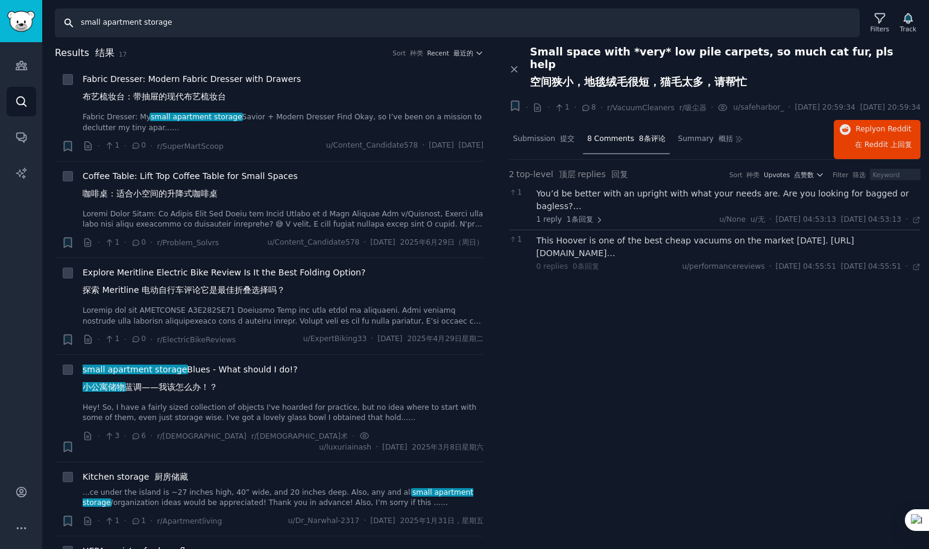
click at [126, 28] on input "small apartment storage" at bounding box center [457, 22] width 805 height 29
paste input "mindful desk decor"
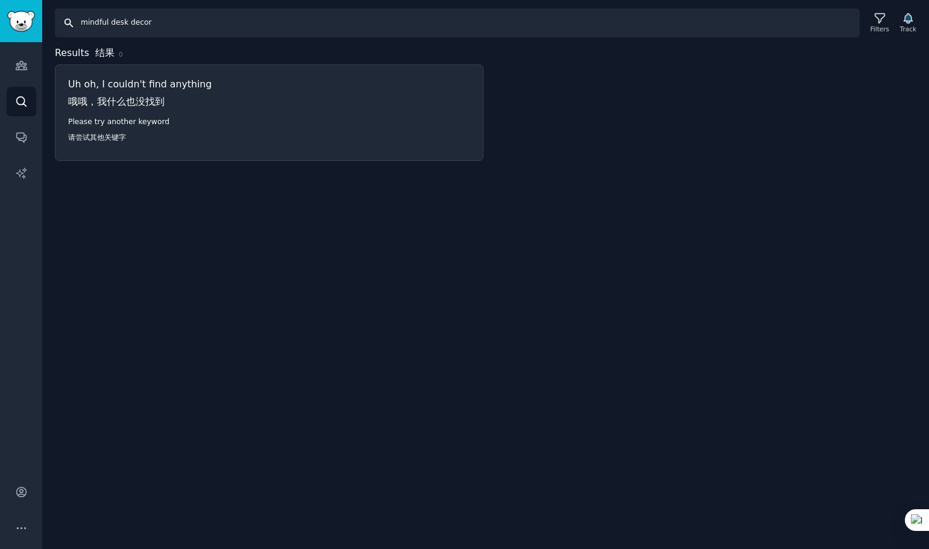
click at [195, 27] on input "mindful desk decor" at bounding box center [457, 22] width 805 height 29
paste input "calm workspace ideas"
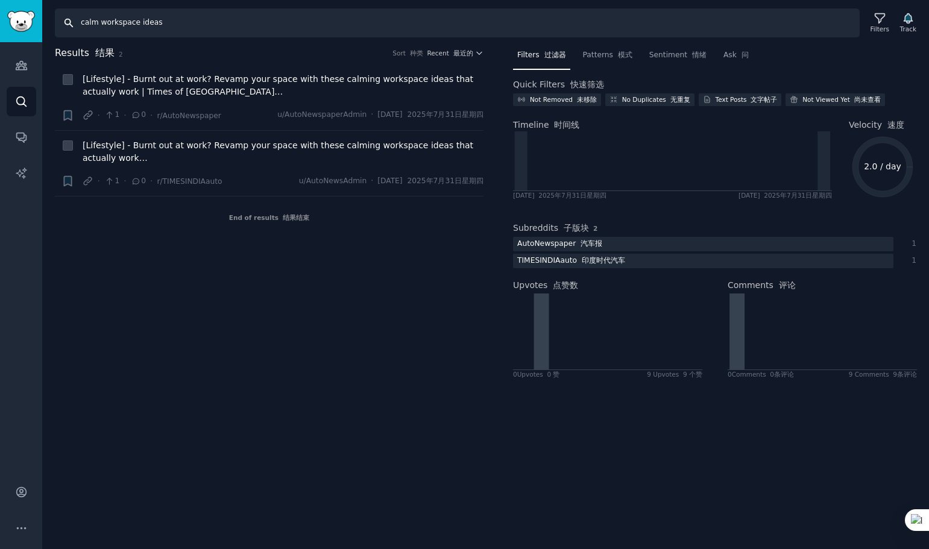
click at [258, 25] on input "calm workspace ideas" at bounding box center [457, 22] width 805 height 29
paste input "mindful desk"
type input "mindful desk"
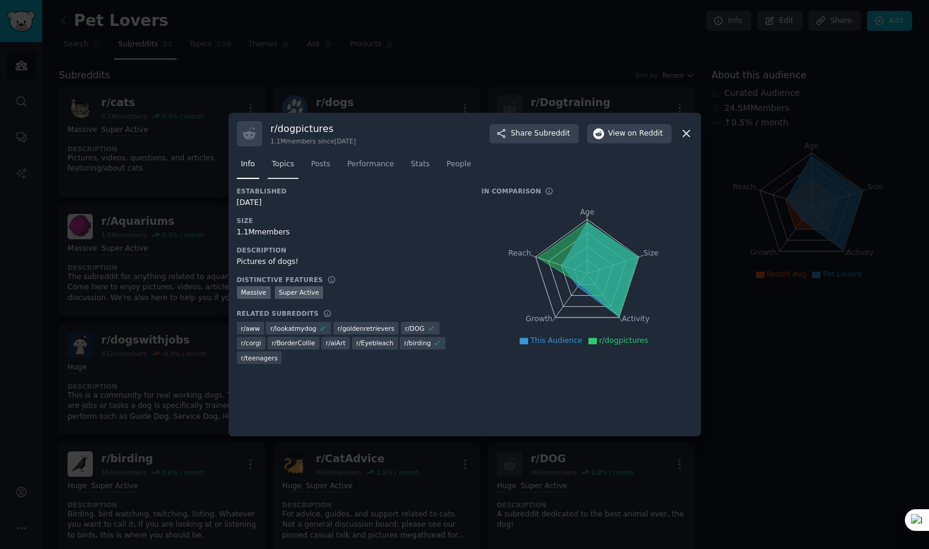
click at [287, 166] on span "Topics" at bounding box center [283, 164] width 22 height 11
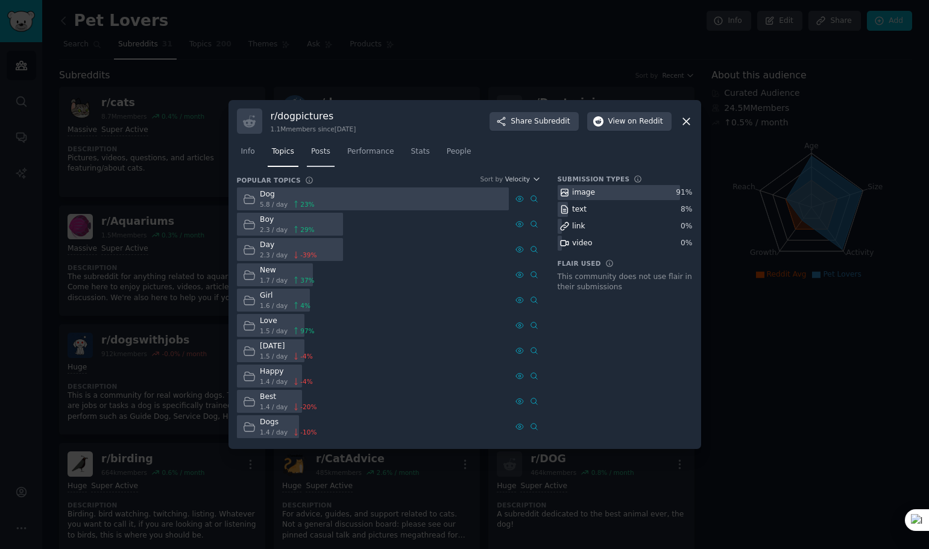
click at [315, 156] on span "Posts" at bounding box center [320, 151] width 19 height 11
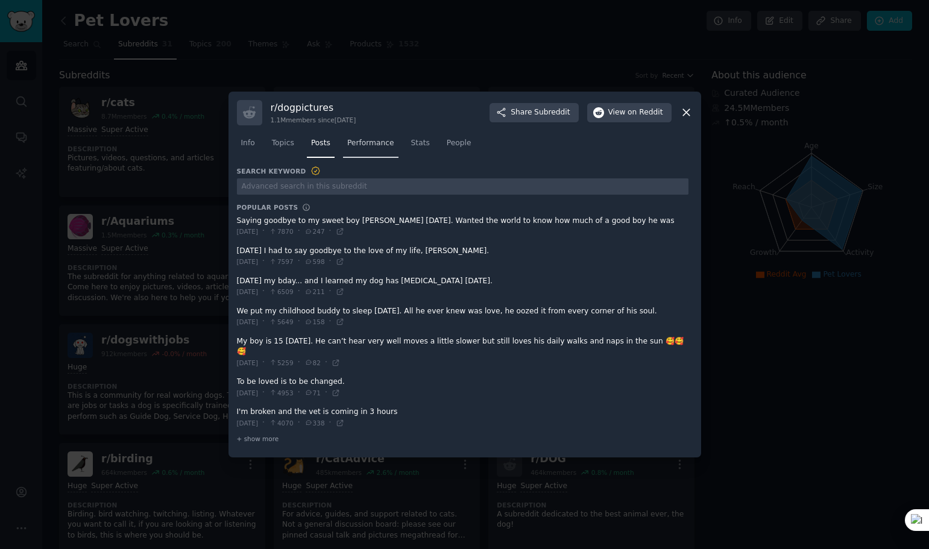
click at [367, 154] on link "Performance" at bounding box center [370, 146] width 55 height 25
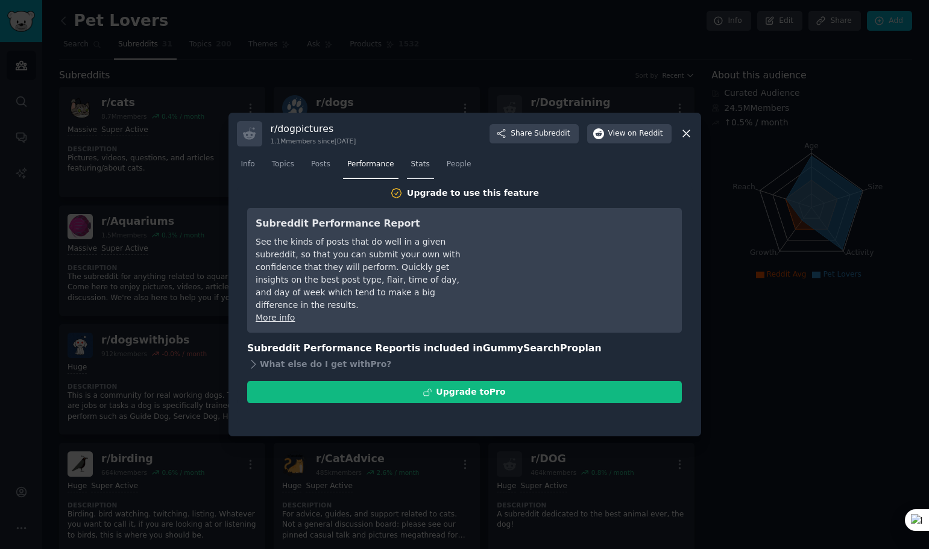
click at [417, 166] on span "Stats" at bounding box center [420, 164] width 19 height 11
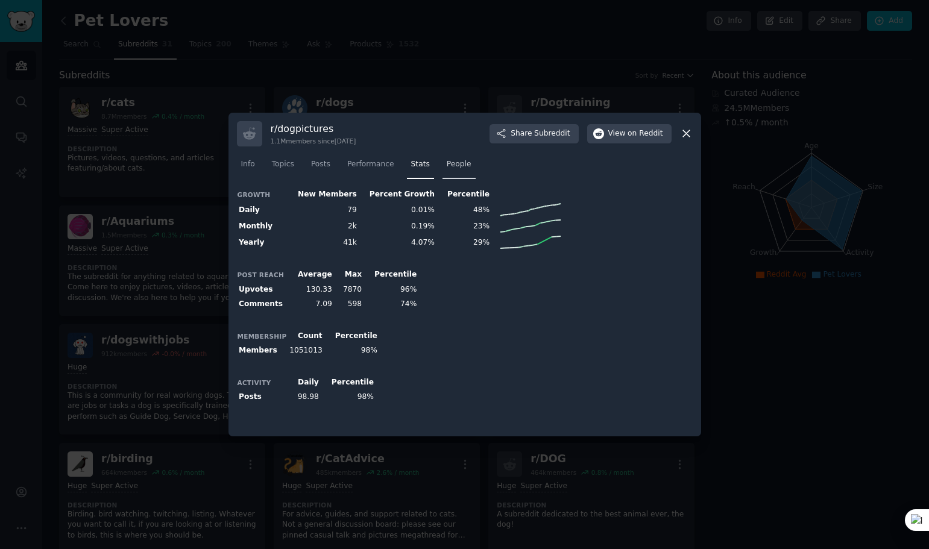
click at [450, 168] on span "People" at bounding box center [459, 164] width 25 height 11
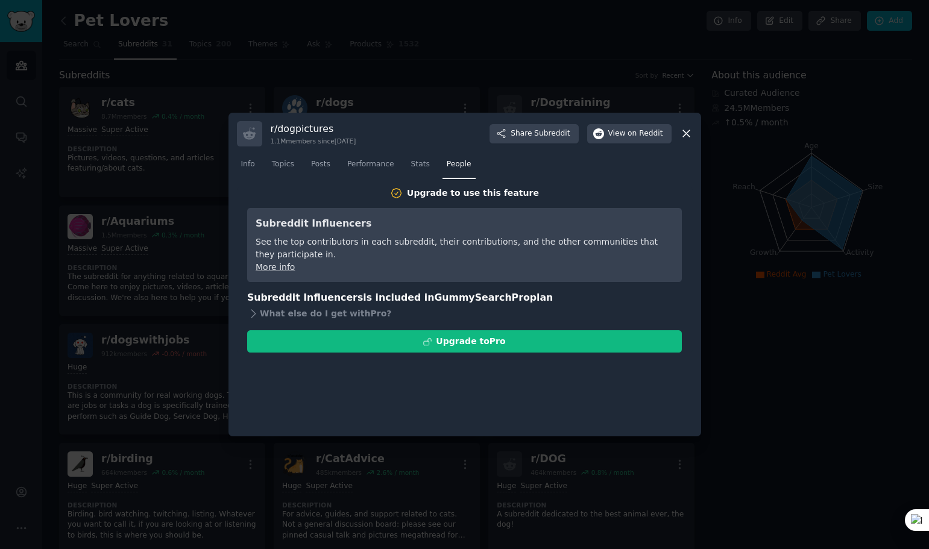
click at [684, 131] on icon at bounding box center [686, 134] width 7 height 7
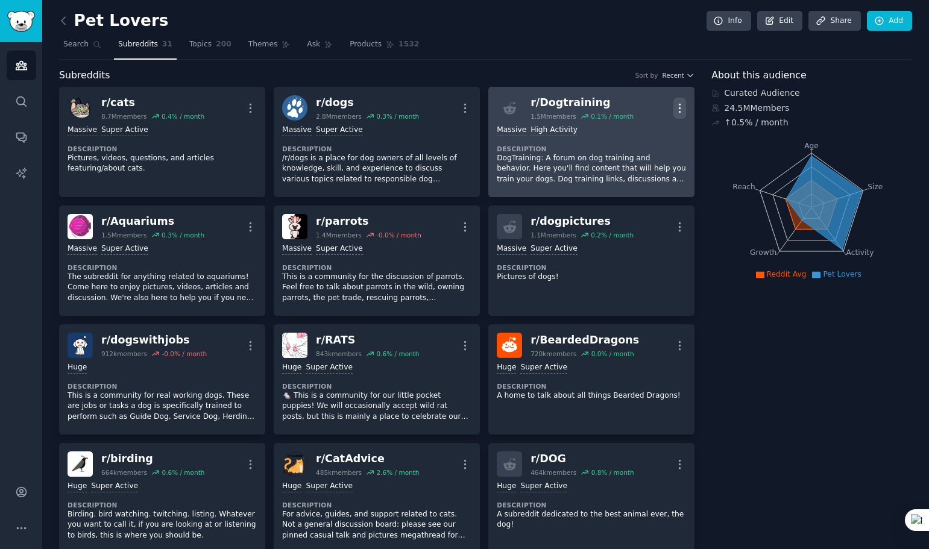
click at [680, 105] on icon "button" at bounding box center [679, 108] width 13 height 13
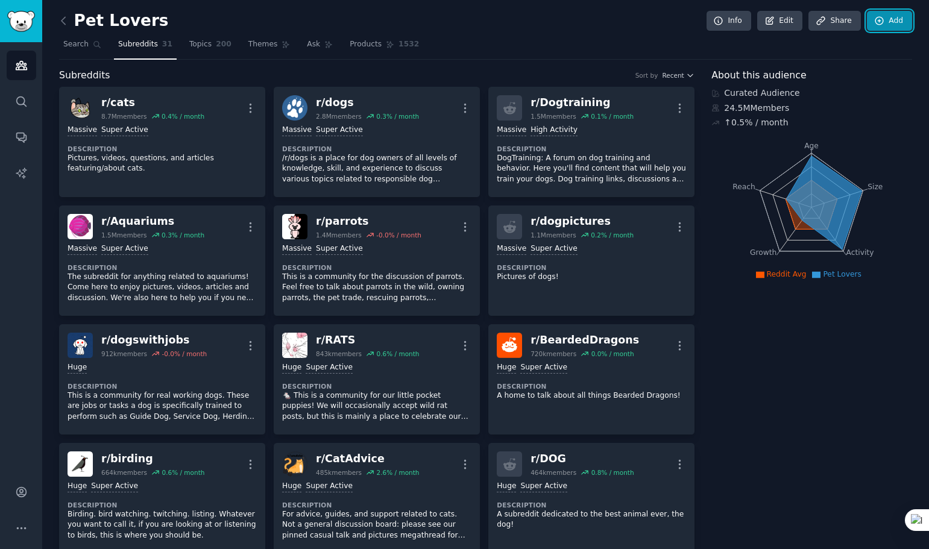
click at [888, 14] on link "Add" at bounding box center [889, 21] width 45 height 20
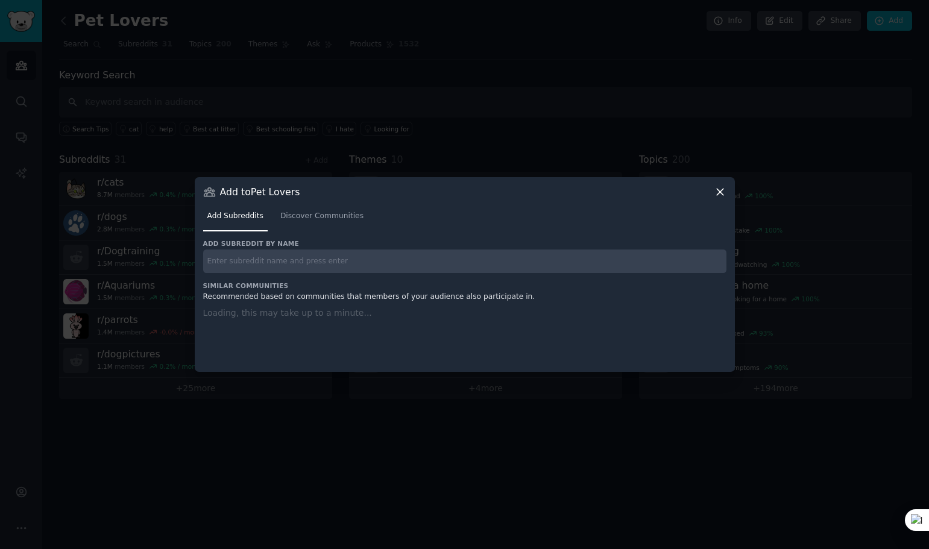
click at [240, 262] on input "text" at bounding box center [464, 262] width 523 height 24
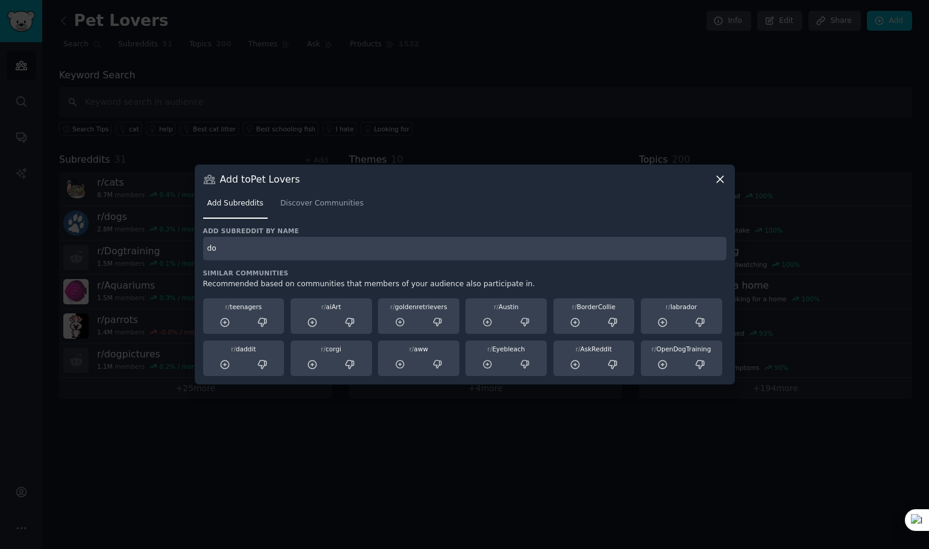
type input "d"
paste input "r/dogpictures"
type input "r/dogpictures"
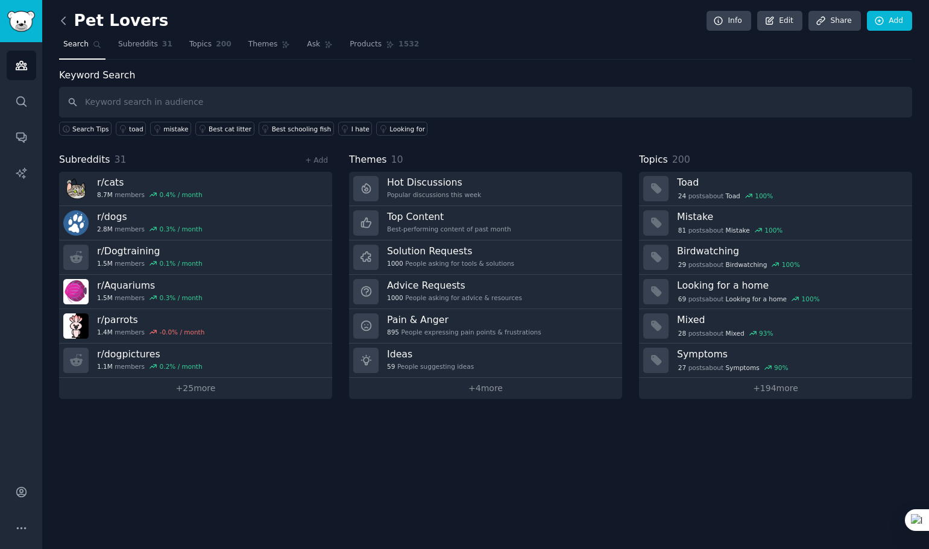
click at [61, 25] on icon at bounding box center [63, 20] width 13 height 13
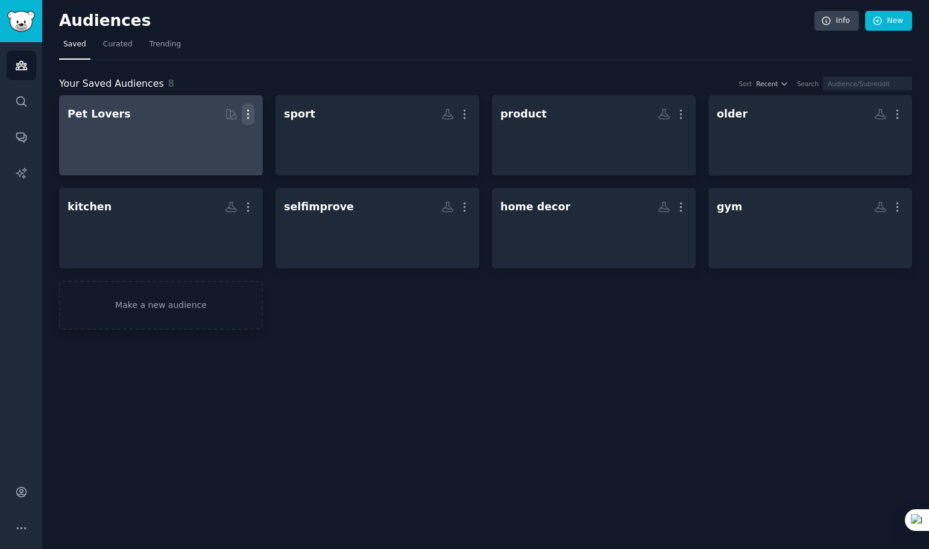
click at [248, 109] on icon "button" at bounding box center [248, 114] width 13 height 13
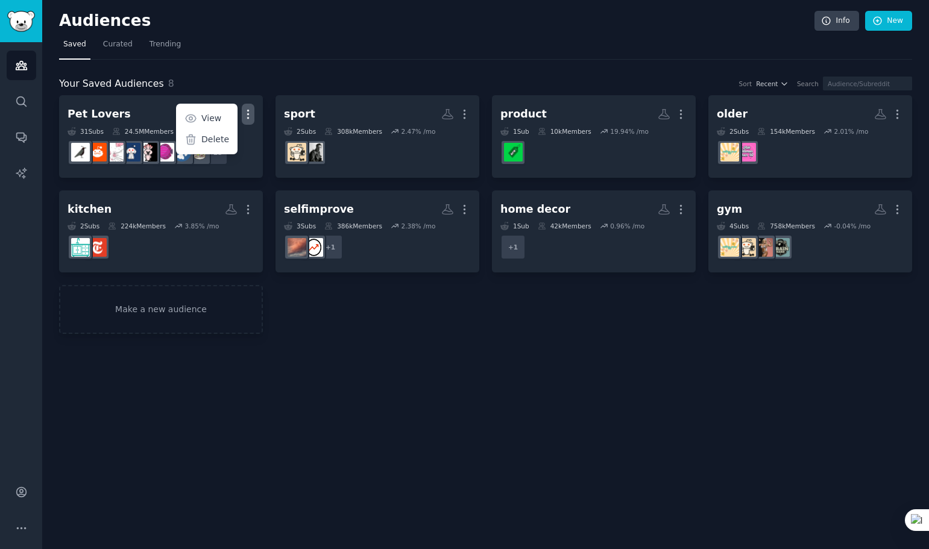
click at [465, 51] on nav "Saved Curated Trending" at bounding box center [485, 47] width 853 height 25
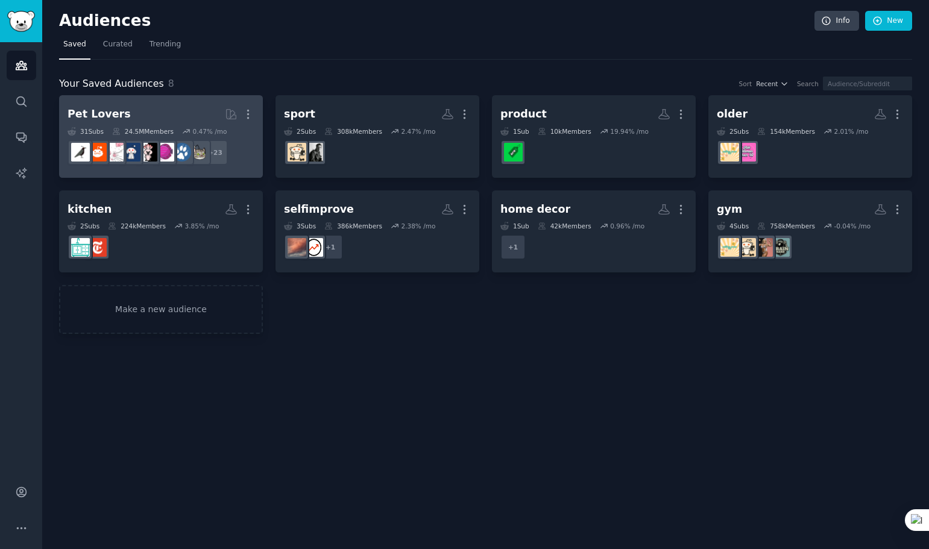
click at [177, 114] on h2 "Pet Lovers More" at bounding box center [161, 114] width 187 height 21
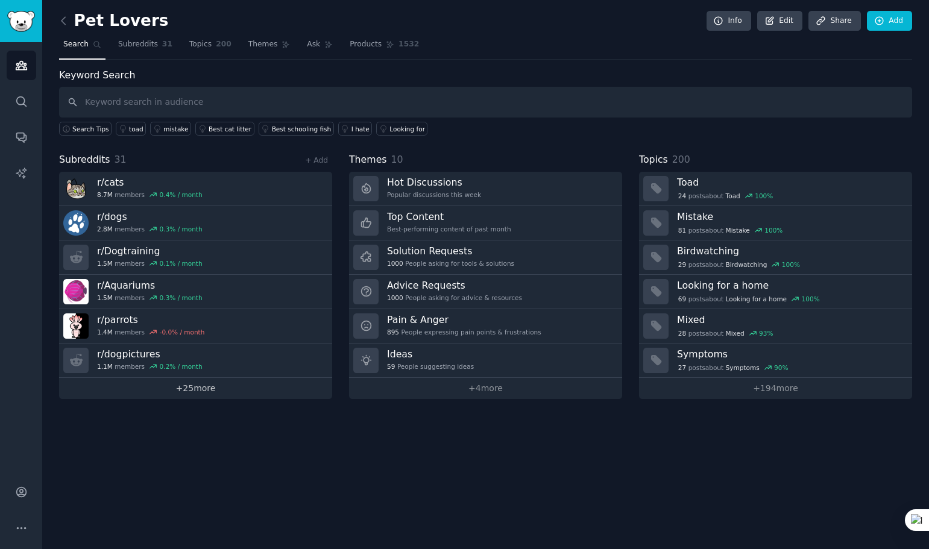
click at [209, 390] on link "+ 25 more" at bounding box center [195, 388] width 273 height 21
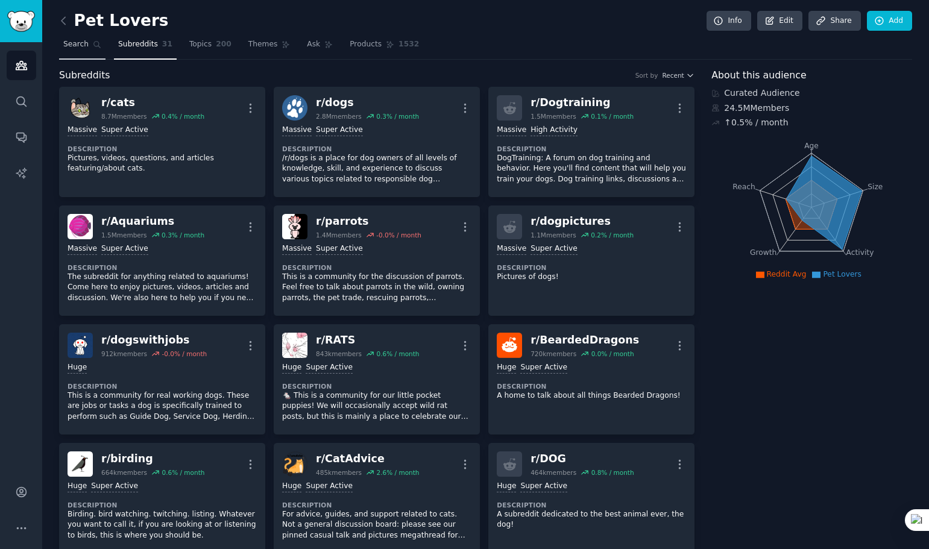
click at [67, 48] on span "Search" at bounding box center [75, 44] width 25 height 11
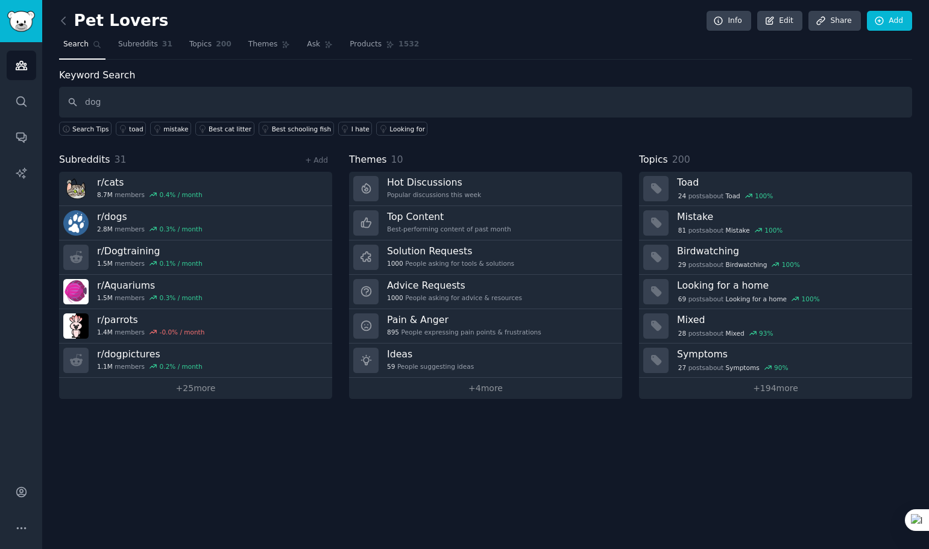
type input "dog"
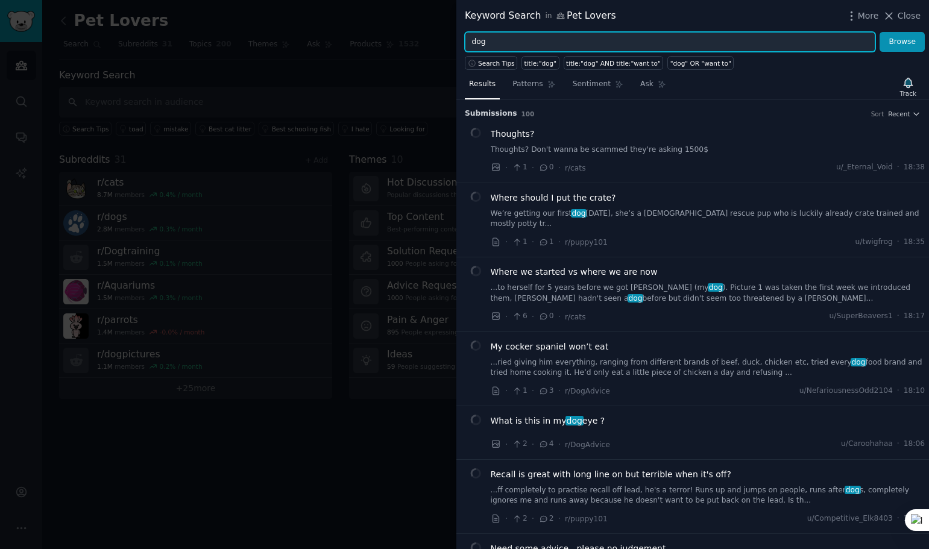
click at [517, 41] on input "dog" at bounding box center [670, 42] width 411 height 20
type input "dogpicture"
click at [880, 32] on button "Browse" at bounding box center [902, 42] width 45 height 20
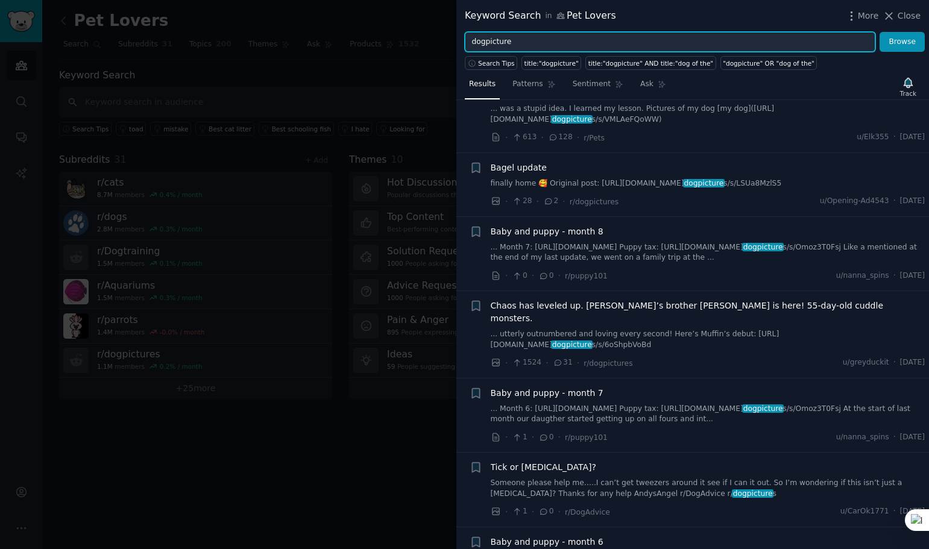
scroll to position [422, 0]
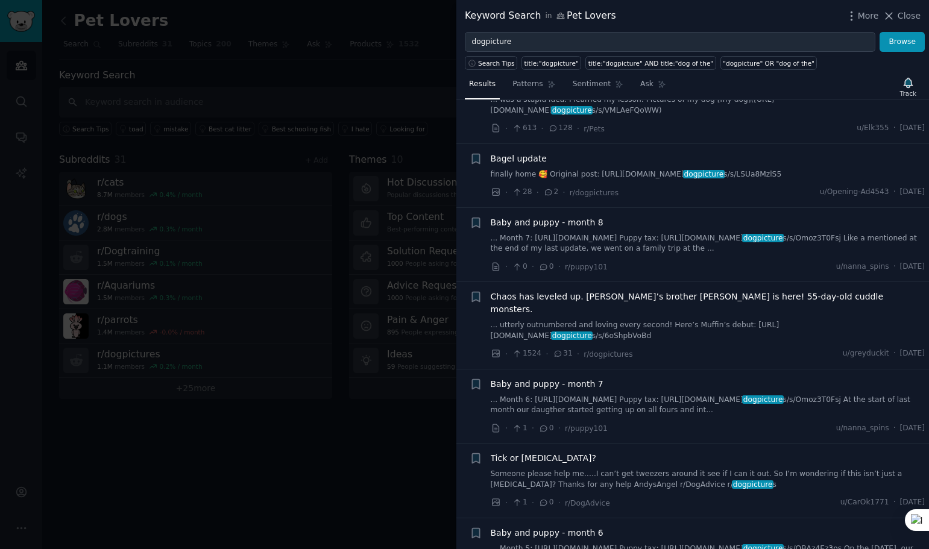
click at [901, 11] on span "Close" at bounding box center [909, 16] width 23 height 13
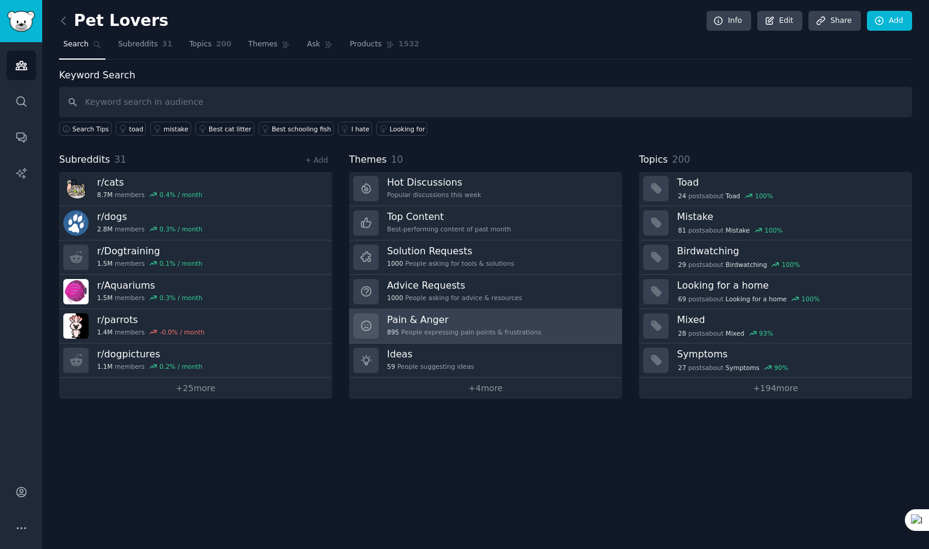
click at [433, 322] on h3 "Pain & Anger" at bounding box center [464, 319] width 154 height 13
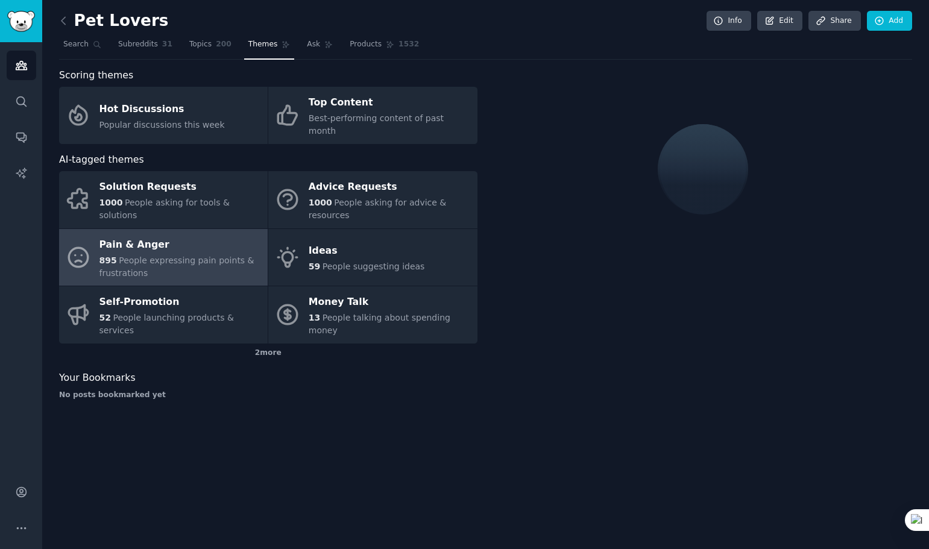
click at [133, 241] on div "Pain & Anger" at bounding box center [180, 244] width 162 height 19
click at [162, 254] on div "895 People expressing pain points & frustrations" at bounding box center [180, 266] width 162 height 25
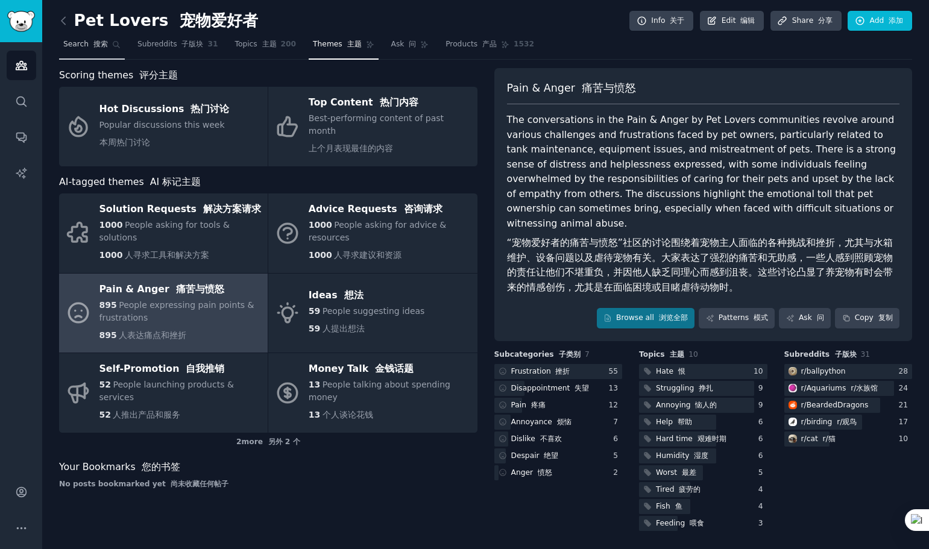
click at [80, 44] on span "Search 搜索" at bounding box center [85, 44] width 45 height 11
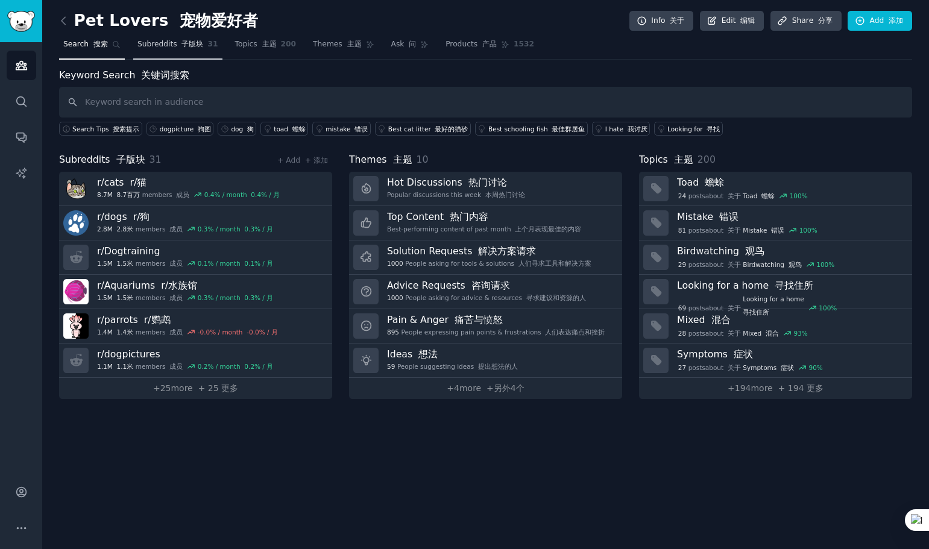
click at [170, 45] on span "Subreddits 子版块" at bounding box center [170, 44] width 66 height 11
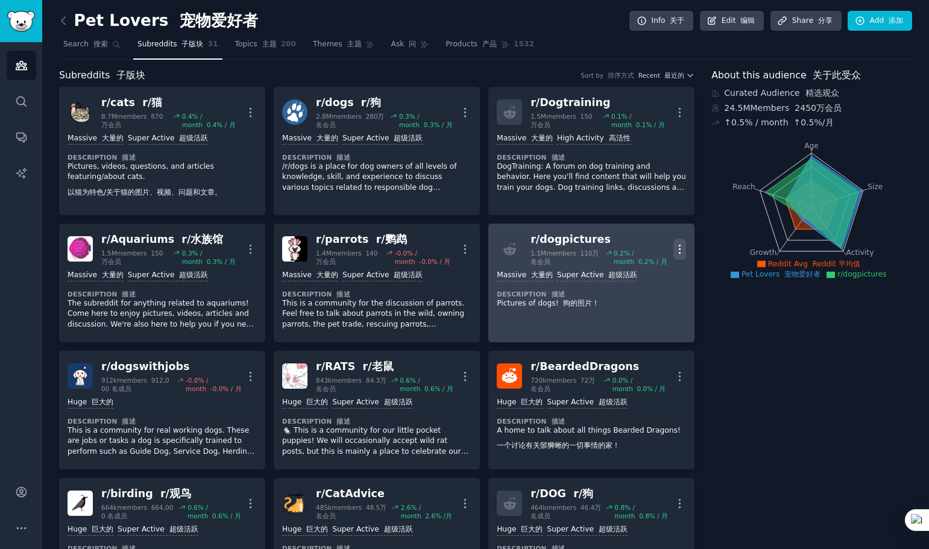
click at [676, 250] on icon "button" at bounding box center [679, 249] width 13 height 13
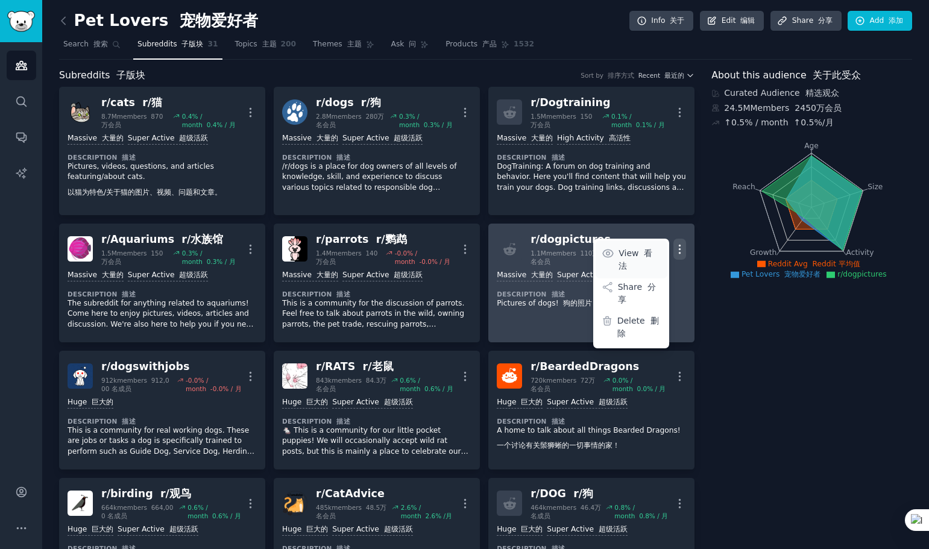
click at [643, 251] on font "看法" at bounding box center [635, 259] width 34 height 22
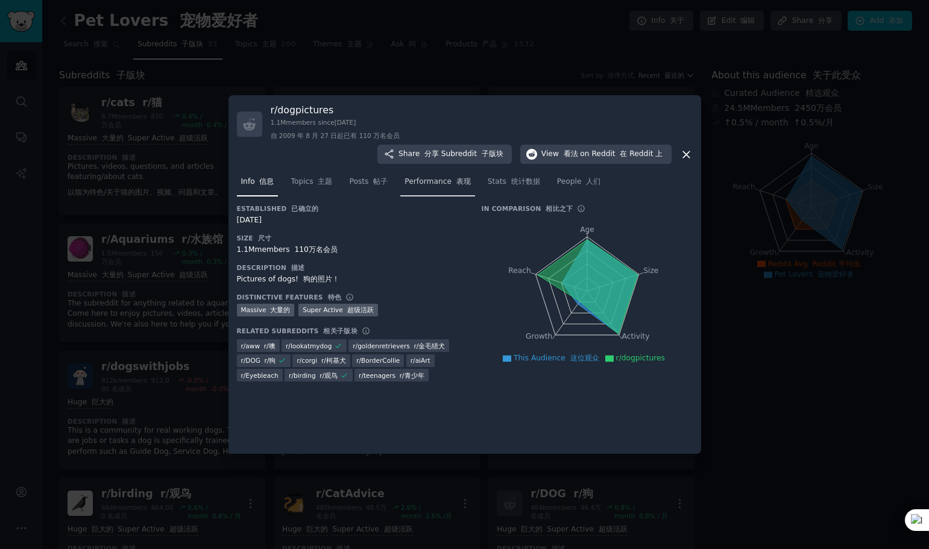
click at [421, 177] on span "Performance 表现" at bounding box center [437, 182] width 66 height 11
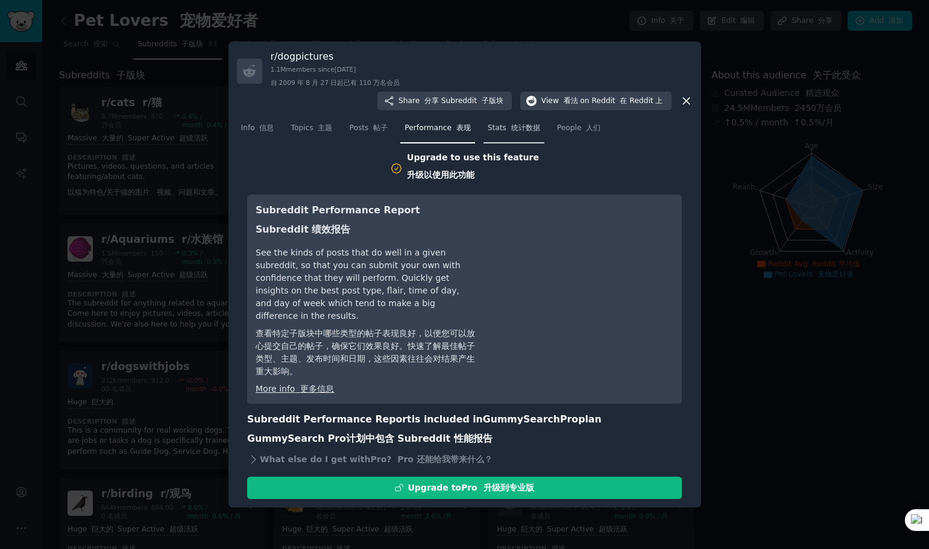
click at [519, 124] on font "统计数据" at bounding box center [525, 128] width 29 height 8
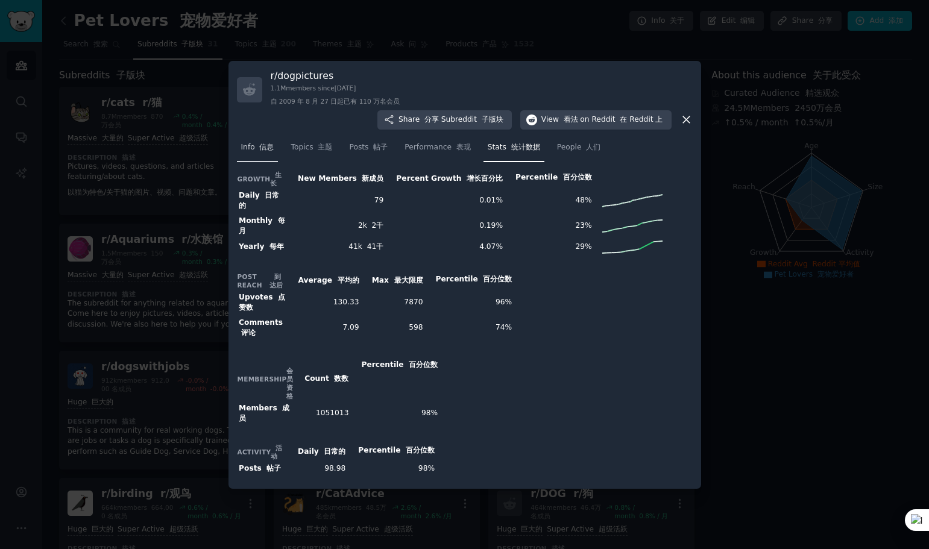
click at [270, 149] on font "信息" at bounding box center [266, 147] width 14 height 8
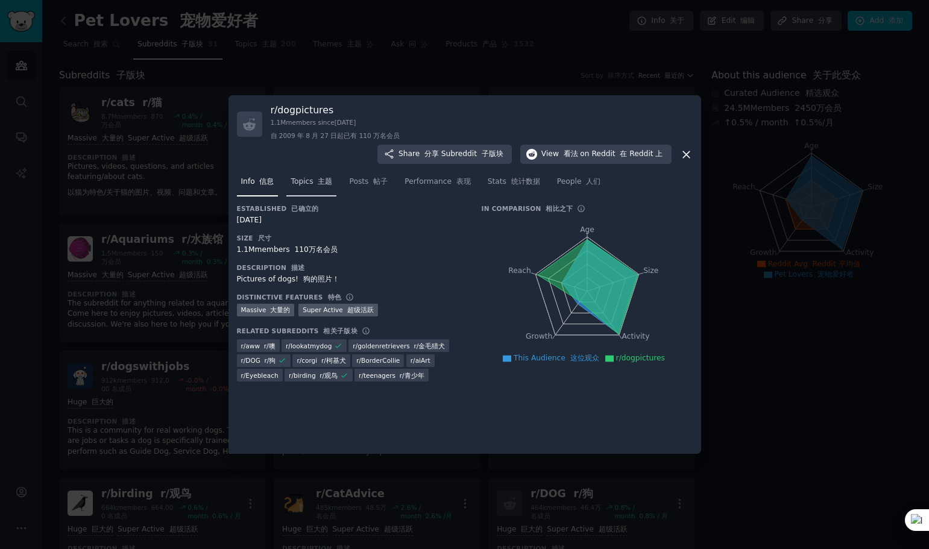
click at [294, 178] on span "Topics 主题" at bounding box center [312, 182] width 42 height 11
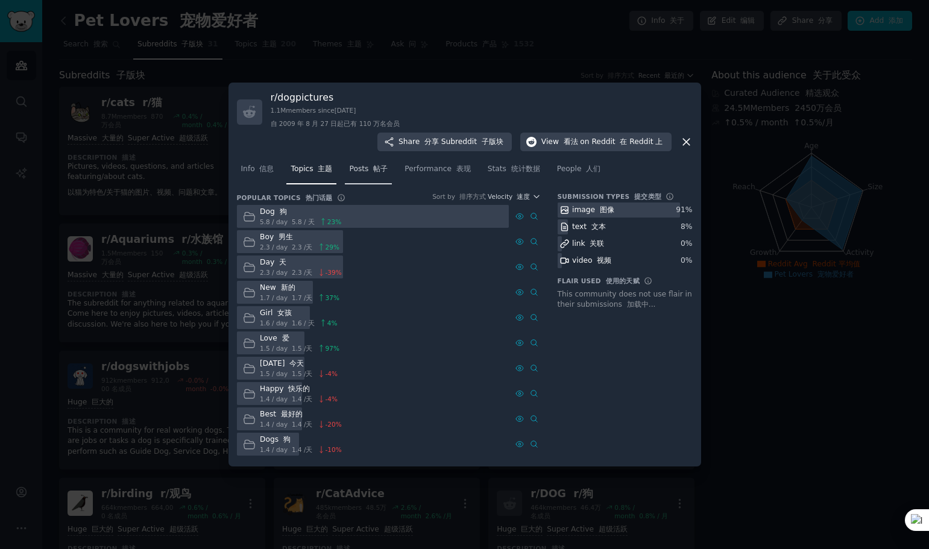
click at [359, 169] on span "Posts 帖子" at bounding box center [368, 169] width 39 height 11
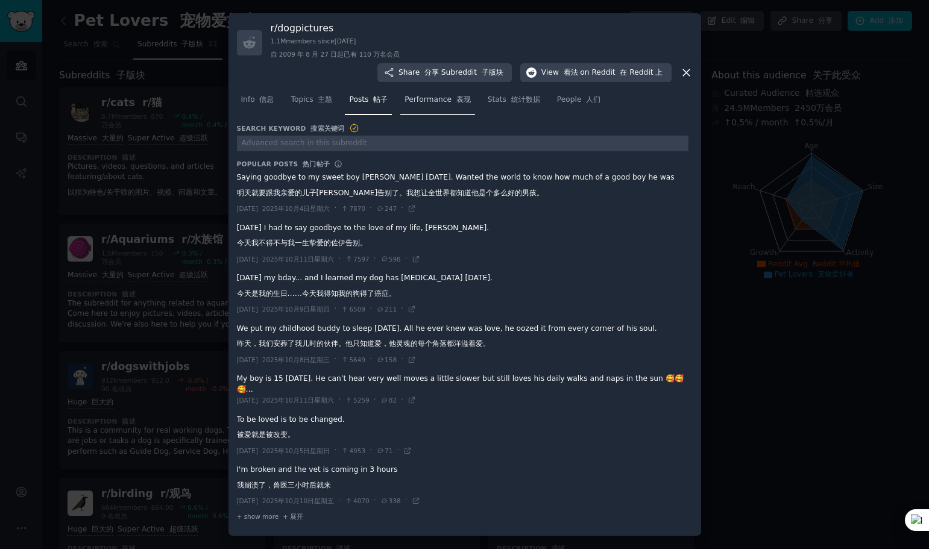
click at [445, 104] on link "Performance 表现" at bounding box center [437, 102] width 74 height 25
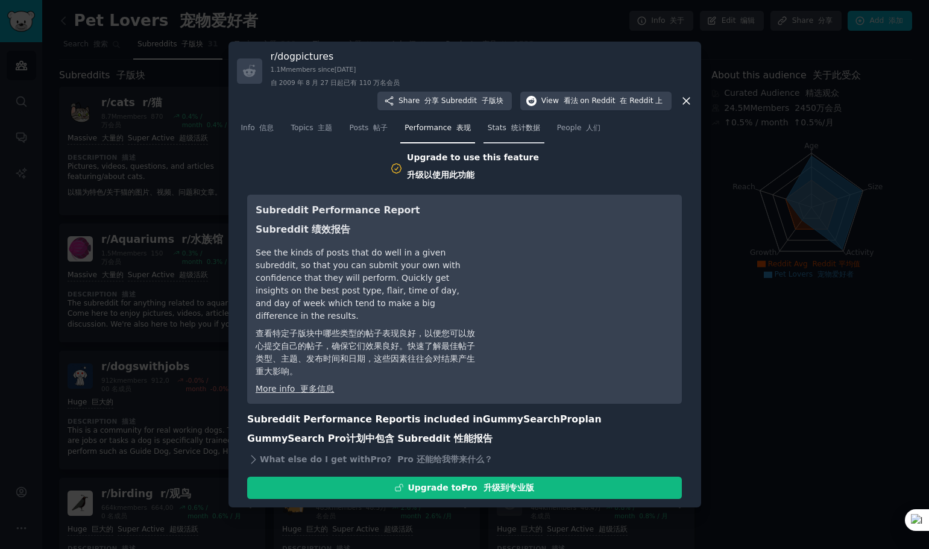
click at [508, 133] on link "Stats 统计数据" at bounding box center [513, 131] width 61 height 25
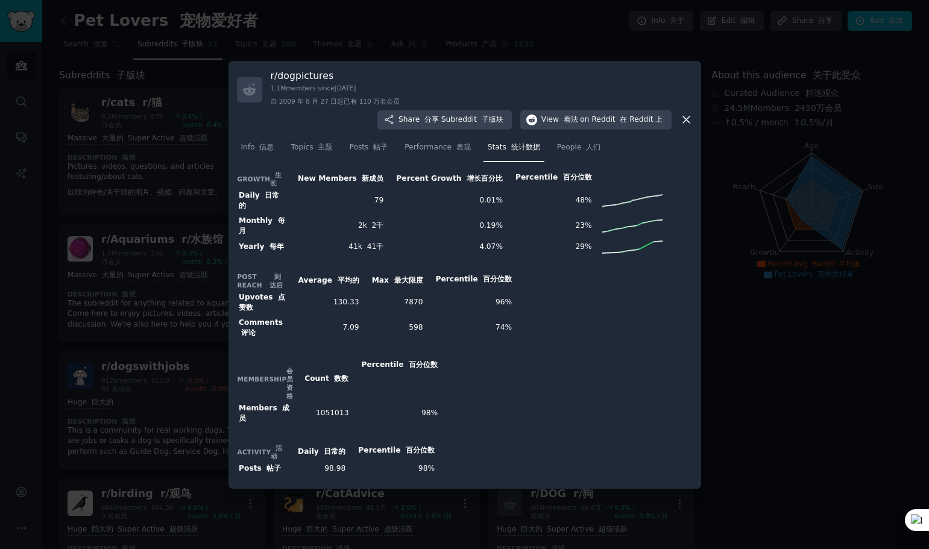
click at [680, 126] on icon at bounding box center [686, 119] width 13 height 13
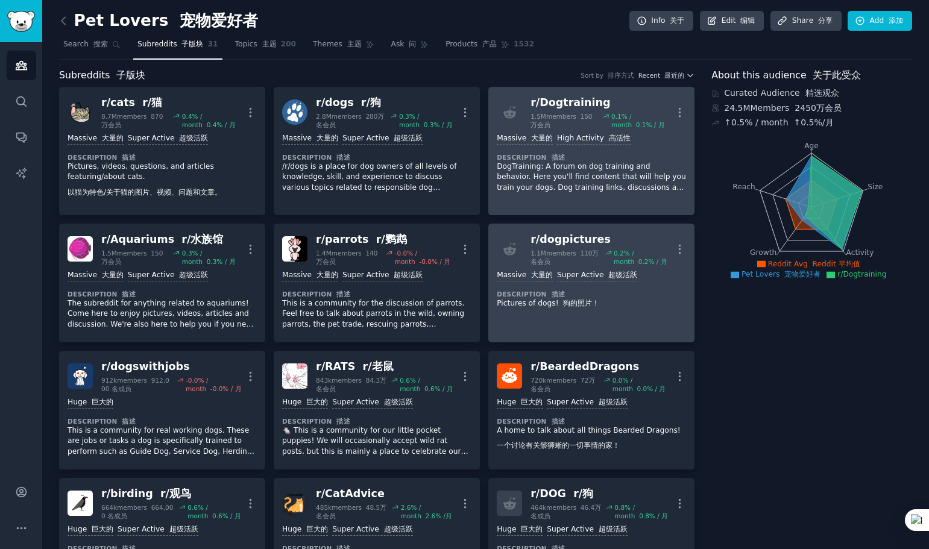
click at [518, 113] on div at bounding box center [509, 111] width 25 height 25
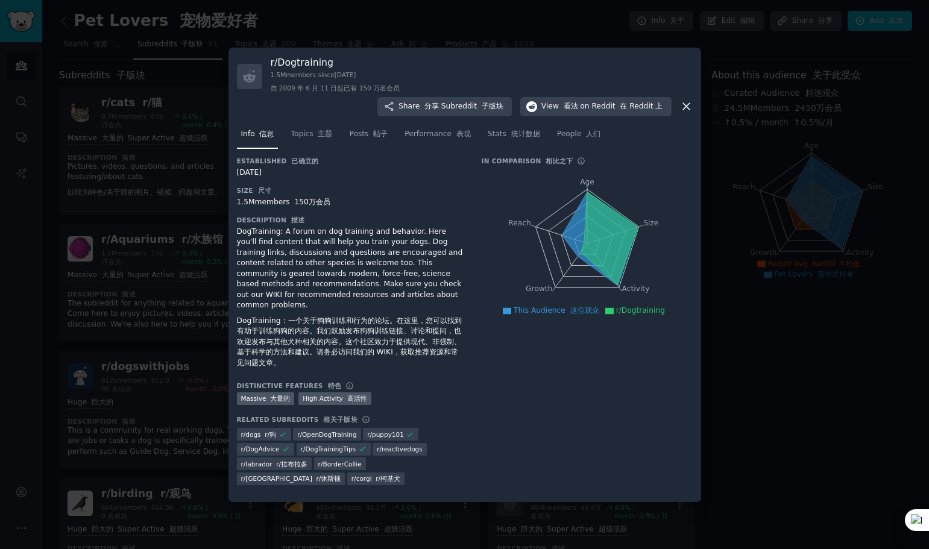
click at [680, 109] on icon at bounding box center [686, 106] width 13 height 13
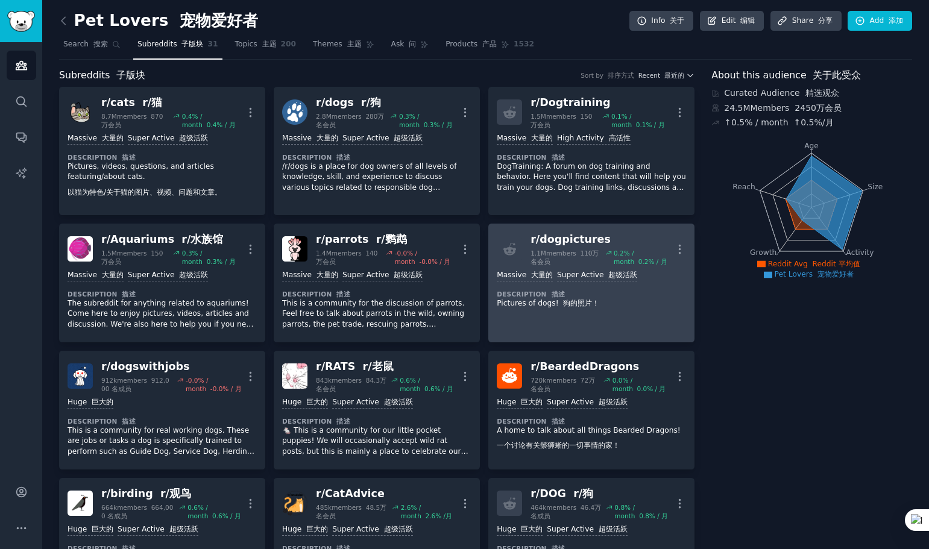
click at [74, 28] on h2 "Pet Lovers 宠物爱好者" at bounding box center [158, 20] width 199 height 19
click at [716, 31] on div "Pet Lovers 宠物爱好者 Info 关于 Edit 编辑 Share 分享 Add 添加" at bounding box center [485, 23] width 853 height 25
click at [723, 19] on link "Edit 编辑" at bounding box center [732, 21] width 65 height 20
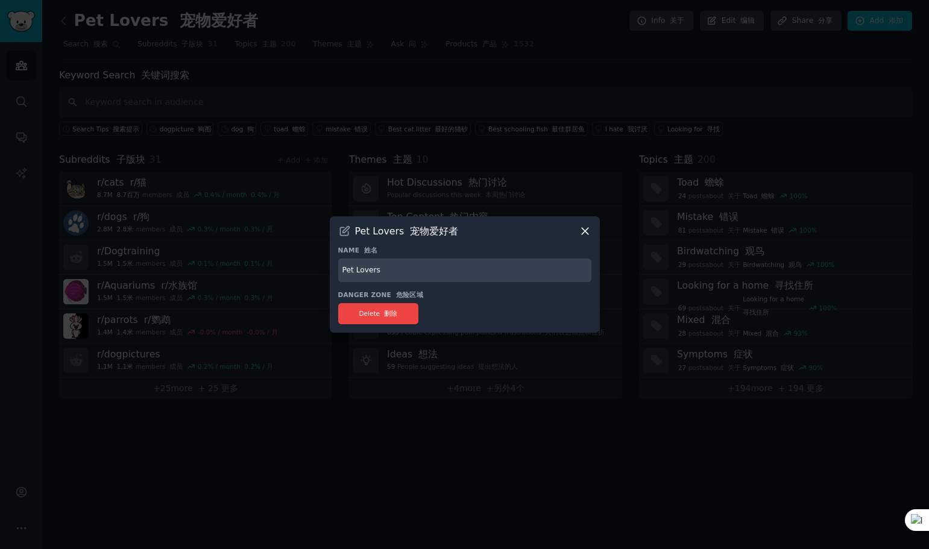
click at [587, 228] on icon at bounding box center [585, 231] width 13 height 13
